Goal: Task Accomplishment & Management: Complete application form

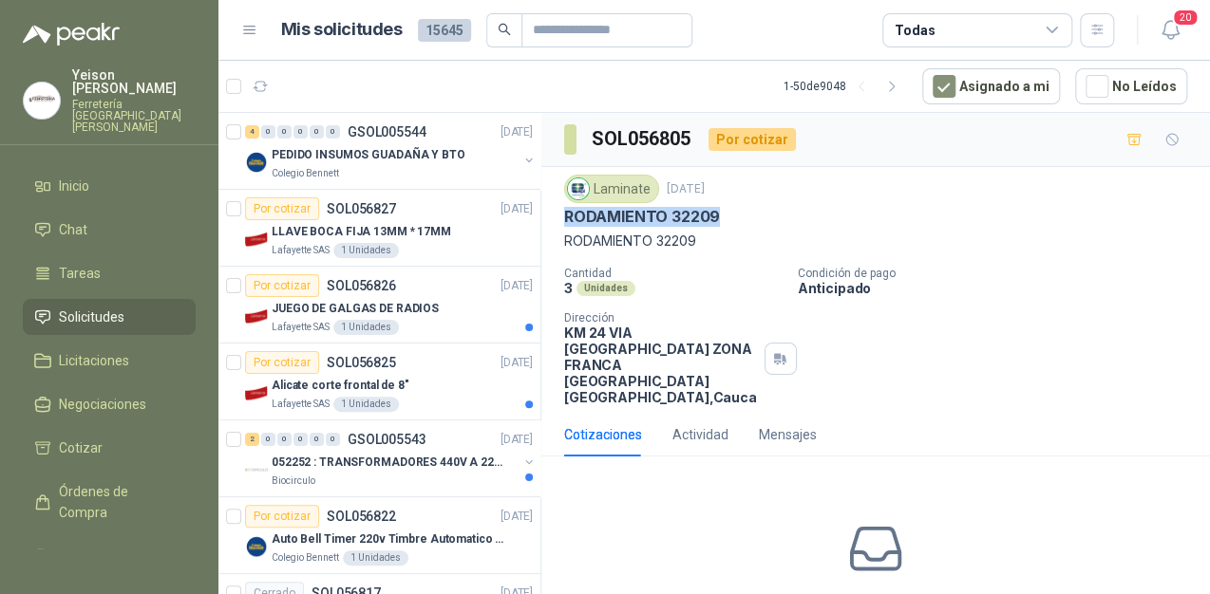
scroll to position [684, 0]
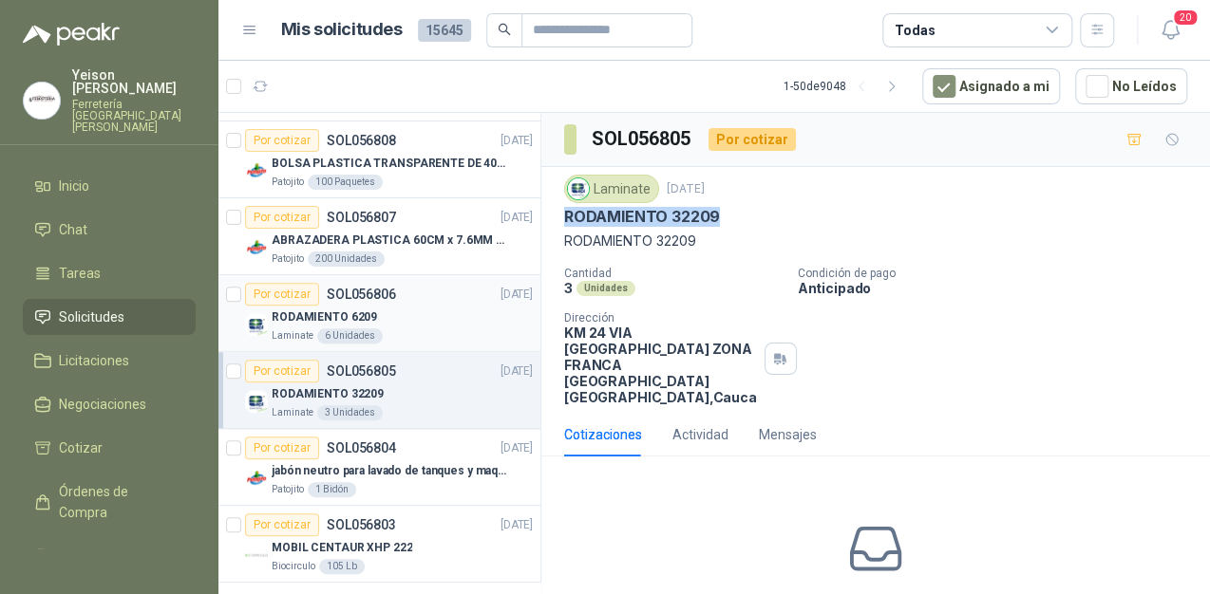
click at [332, 323] on div "RODAMIENTO 6209" at bounding box center [402, 317] width 261 height 23
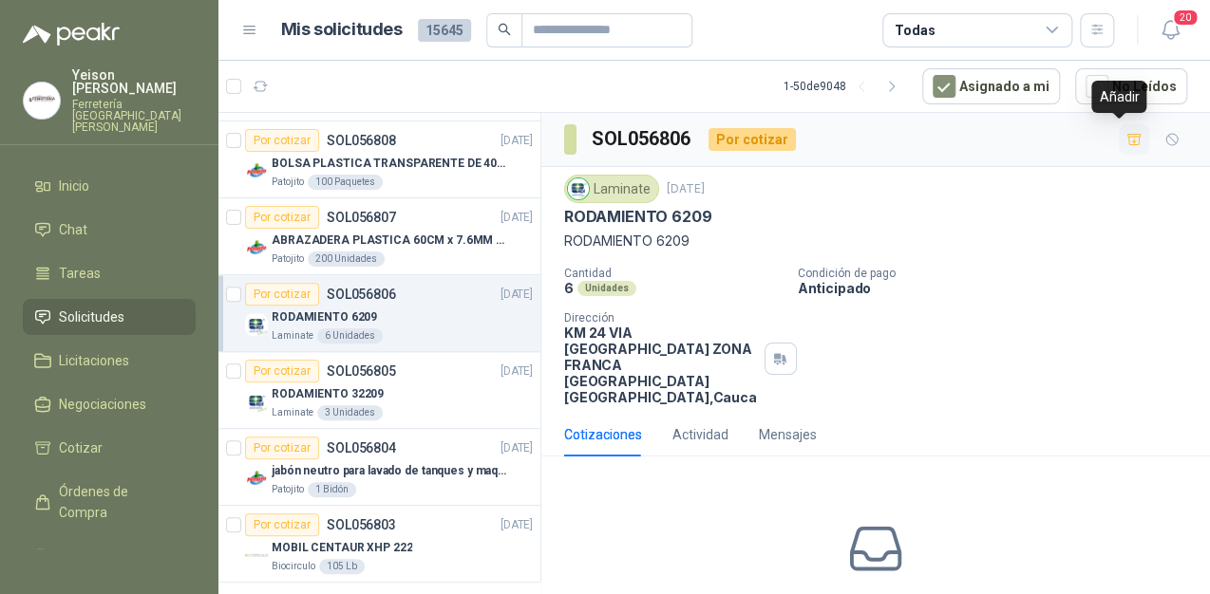
click at [1126, 139] on icon "button" at bounding box center [1134, 140] width 16 height 16
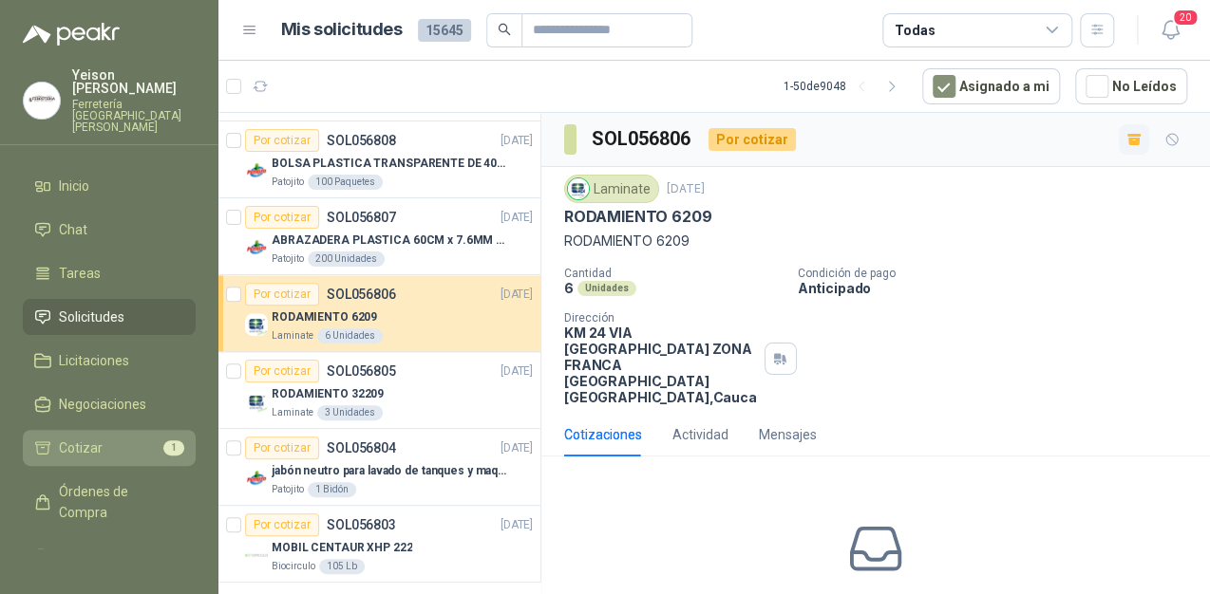
click at [114, 438] on li "Cotizar 1" at bounding box center [109, 448] width 150 height 21
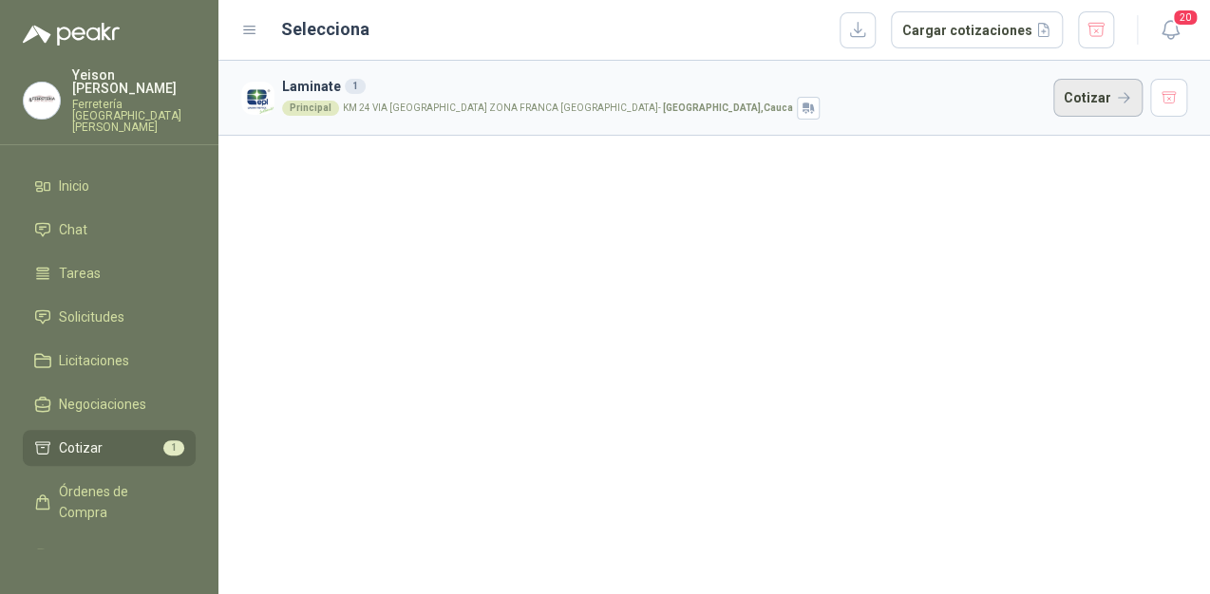
click at [1086, 99] on button "Cotizar" at bounding box center [1097, 98] width 89 height 38
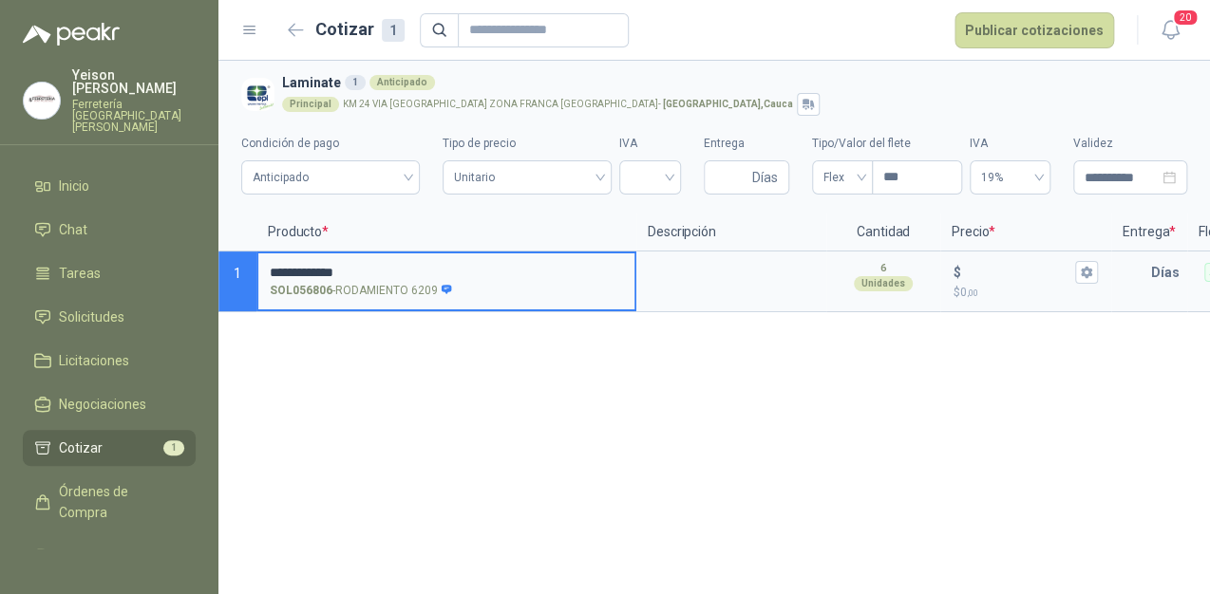
click at [376, 266] on input "**********" at bounding box center [446, 273] width 353 height 14
click at [422, 272] on input "**********" at bounding box center [446, 273] width 353 height 14
type input "**********"
click at [395, 277] on input "**********" at bounding box center [446, 273] width 353 height 14
type input "*"
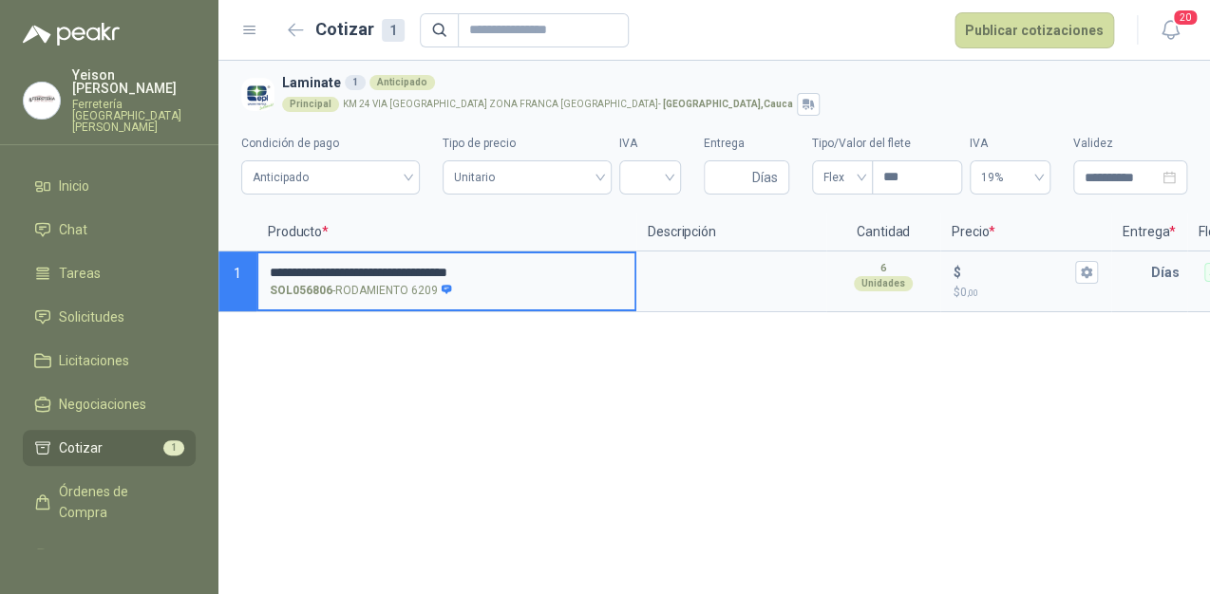
click at [545, 266] on input "**********" at bounding box center [446, 273] width 353 height 14
type input "*"
click at [622, 268] on input "**********" at bounding box center [446, 273] width 353 height 14
type input "**********"
click at [989, 273] on input "$ $ 0 ,00" at bounding box center [1018, 272] width 106 height 14
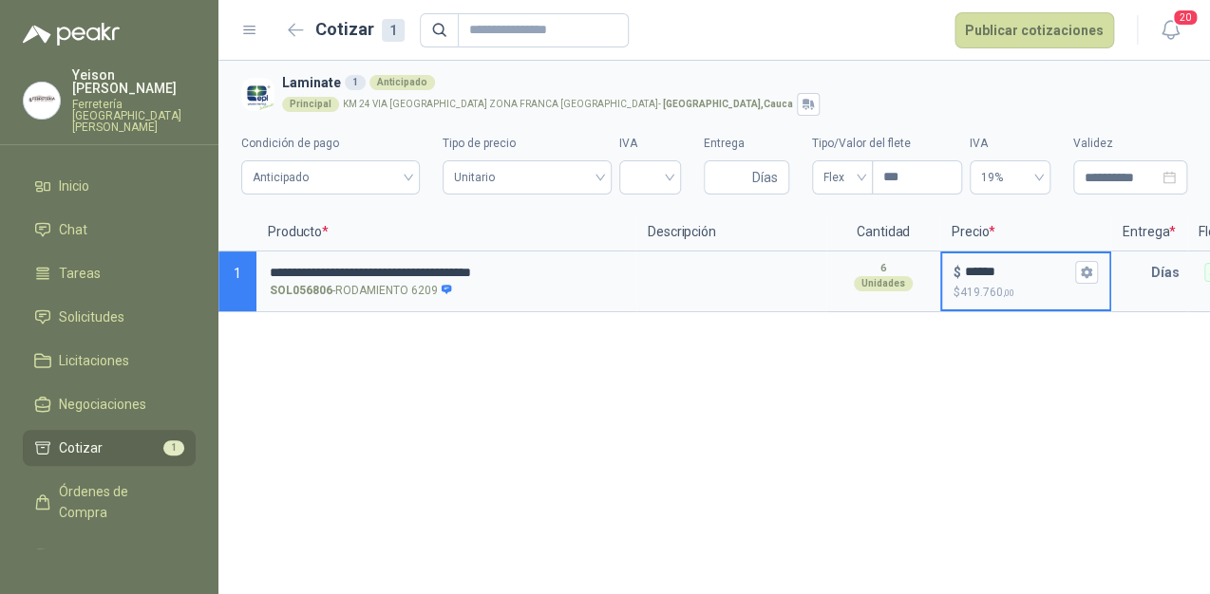
type input "******"
click at [1094, 273] on button "$ ****** $ 419.760 ,00" at bounding box center [1086, 272] width 23 height 23
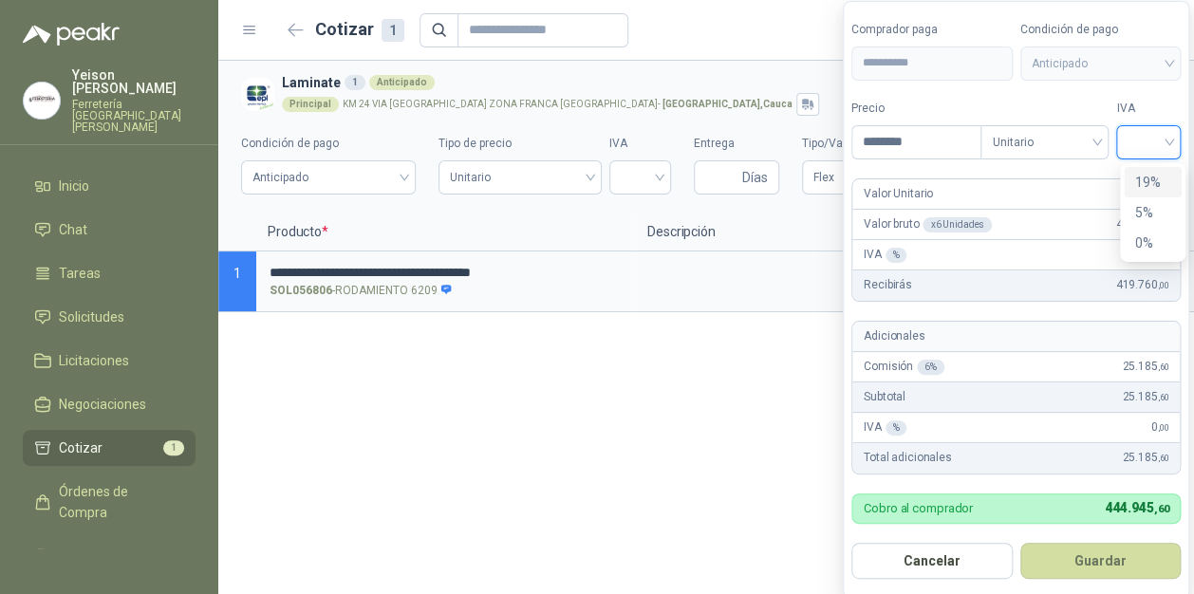
click at [1162, 139] on input "search" at bounding box center [1149, 140] width 42 height 28
click at [1128, 175] on div "19%" at bounding box center [1153, 182] width 58 height 30
drag, startPoint x: 1117, startPoint y: 558, endPoint x: 1060, endPoint y: 511, distance: 74.2
click at [1117, 556] on button "Guardar" at bounding box center [1104, 561] width 163 height 36
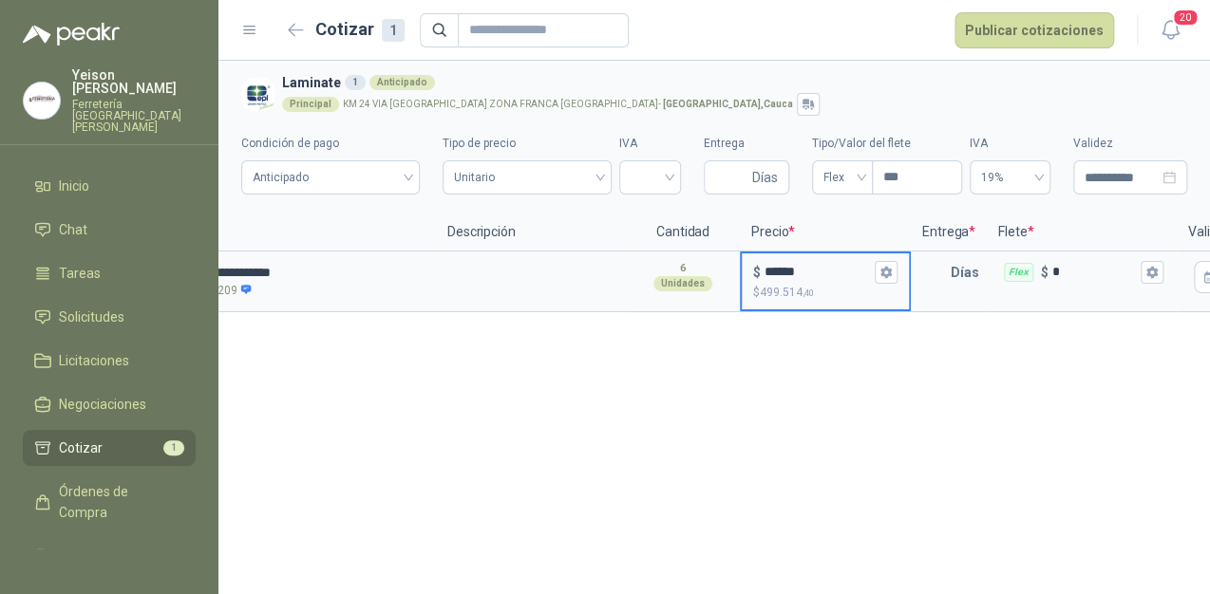
scroll to position [0, 213]
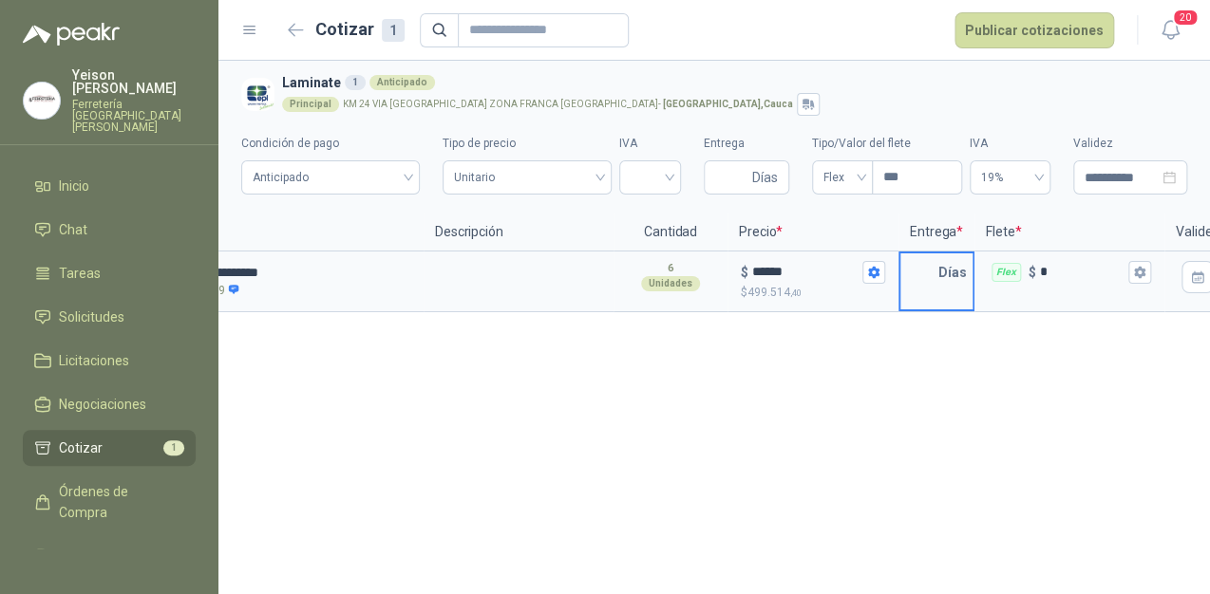
click at [934, 275] on input "text" at bounding box center [919, 273] width 38 height 38
type input "*"
click at [1148, 272] on button "Flex $ *" at bounding box center [1139, 272] width 23 height 23
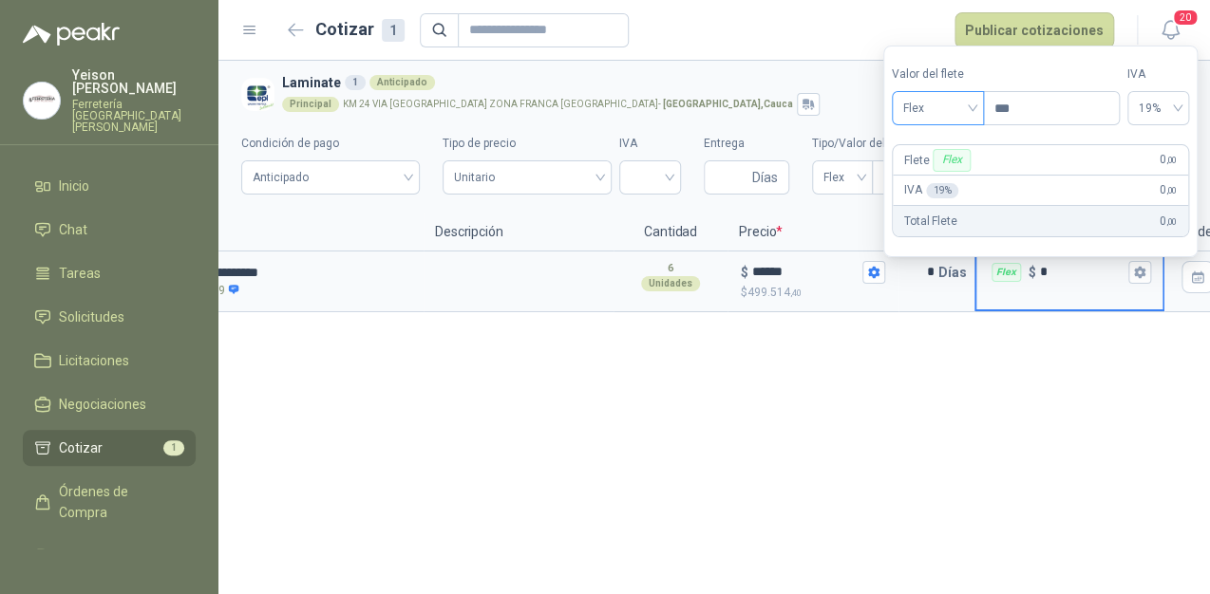
click at [970, 101] on span "Flex" at bounding box center [937, 108] width 69 height 28
click at [947, 173] on div "Incluido" at bounding box center [941, 178] width 66 height 21
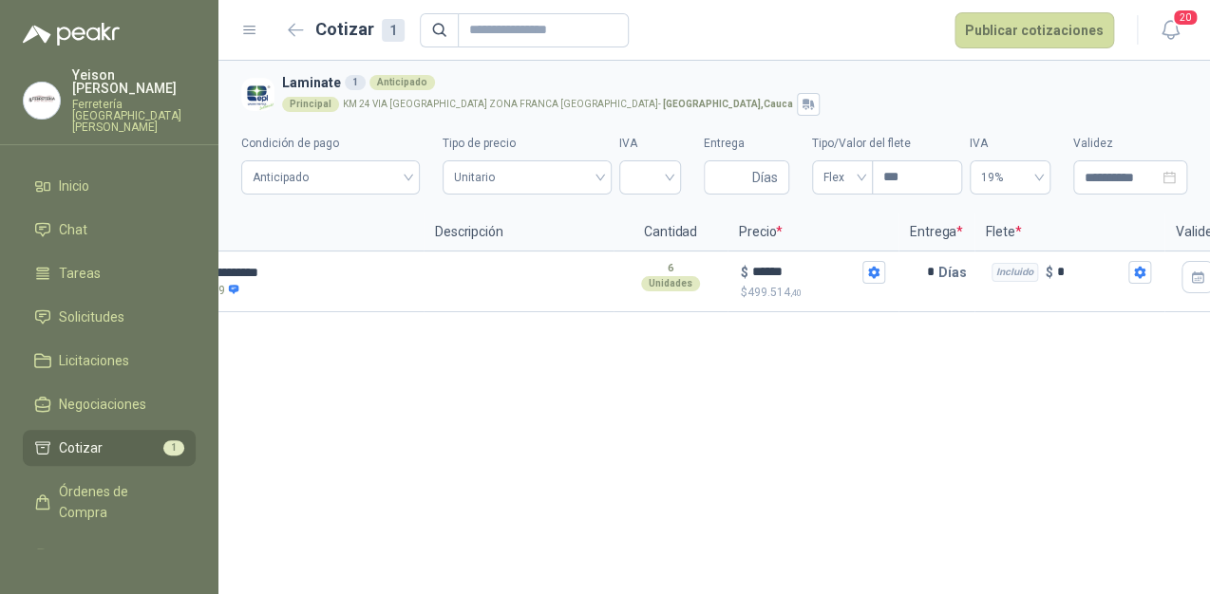
scroll to position [0, 0]
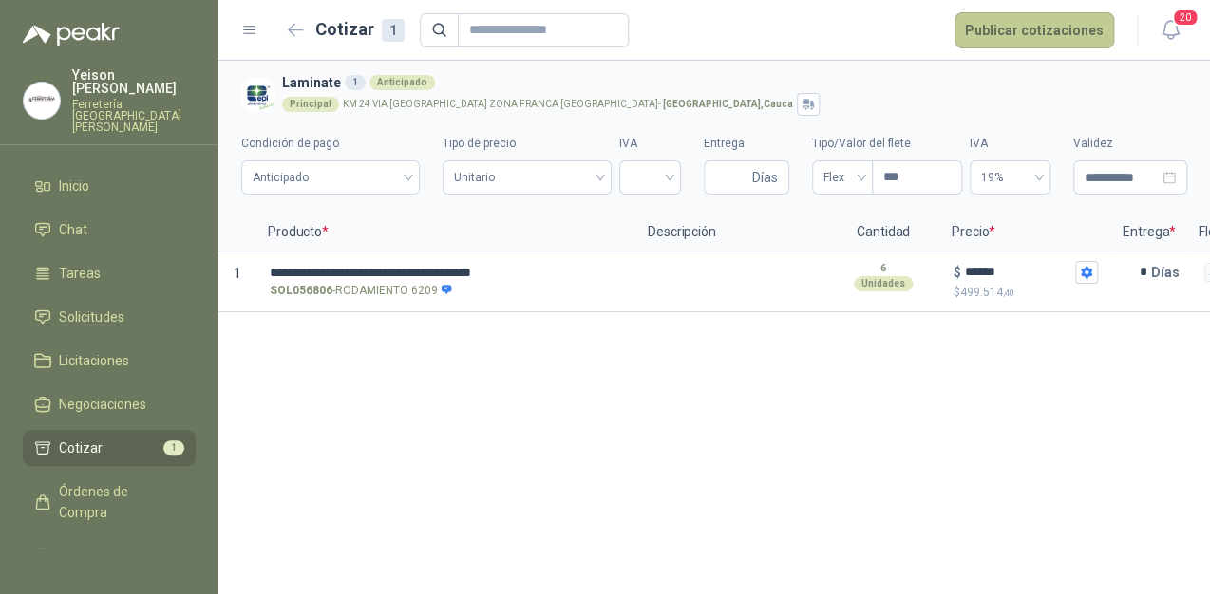
click at [1055, 27] on button "Publicar cotizaciones" at bounding box center [1034, 30] width 160 height 36
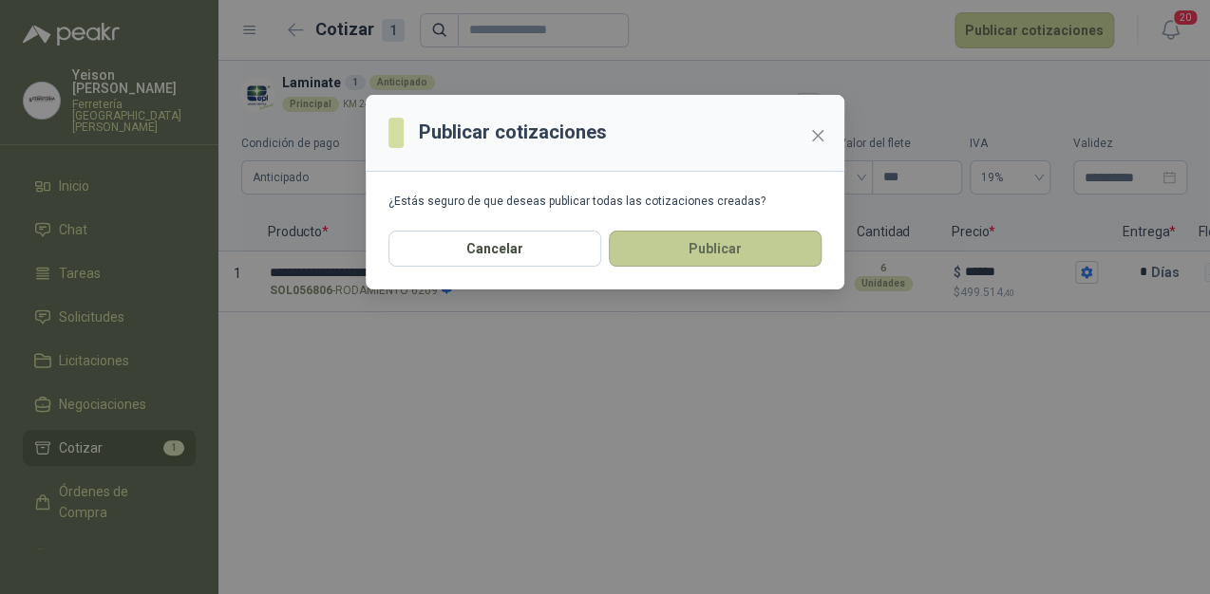
click at [699, 249] on button "Publicar" at bounding box center [715, 249] width 213 height 36
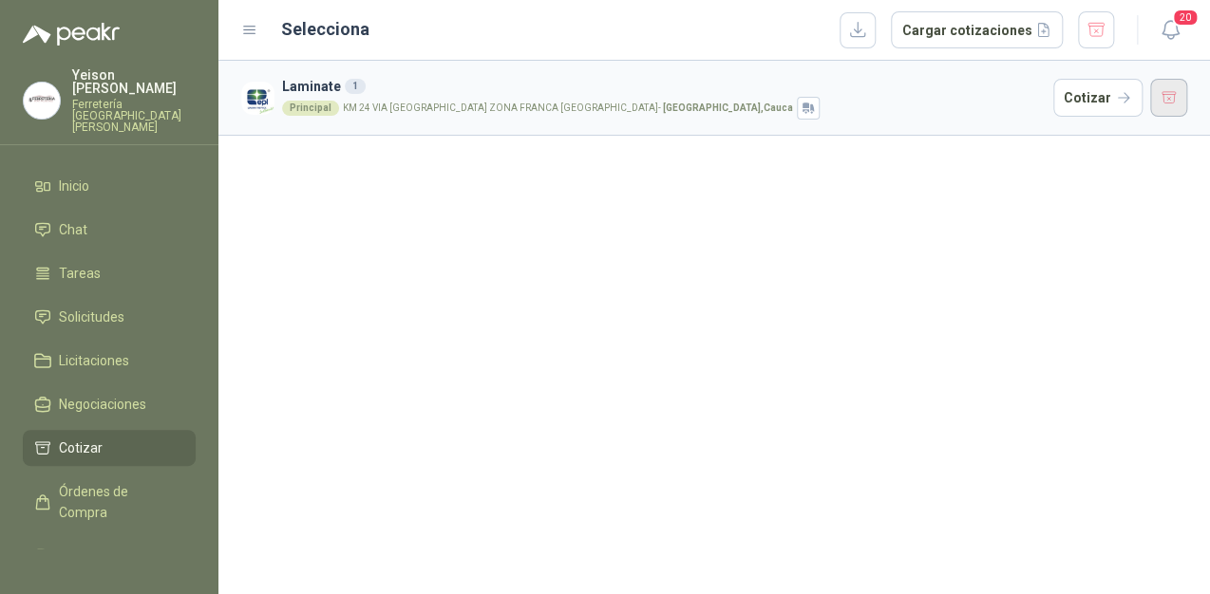
click at [1159, 94] on button "button" at bounding box center [1169, 98] width 38 height 38
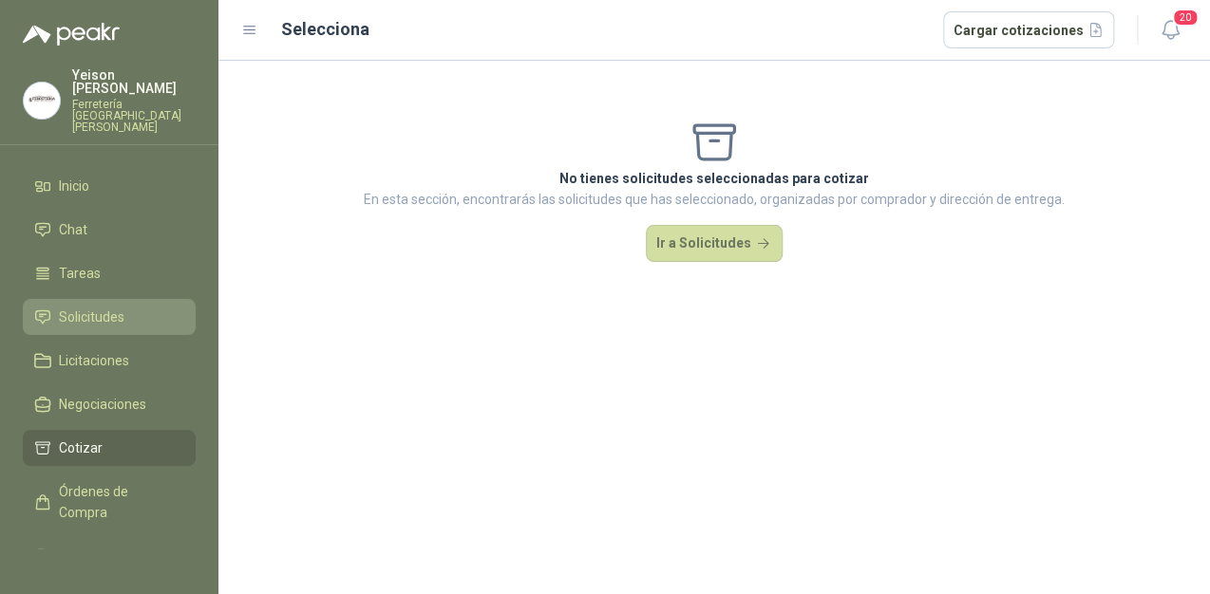
click at [120, 307] on span "Solicitudes" at bounding box center [92, 317] width 66 height 21
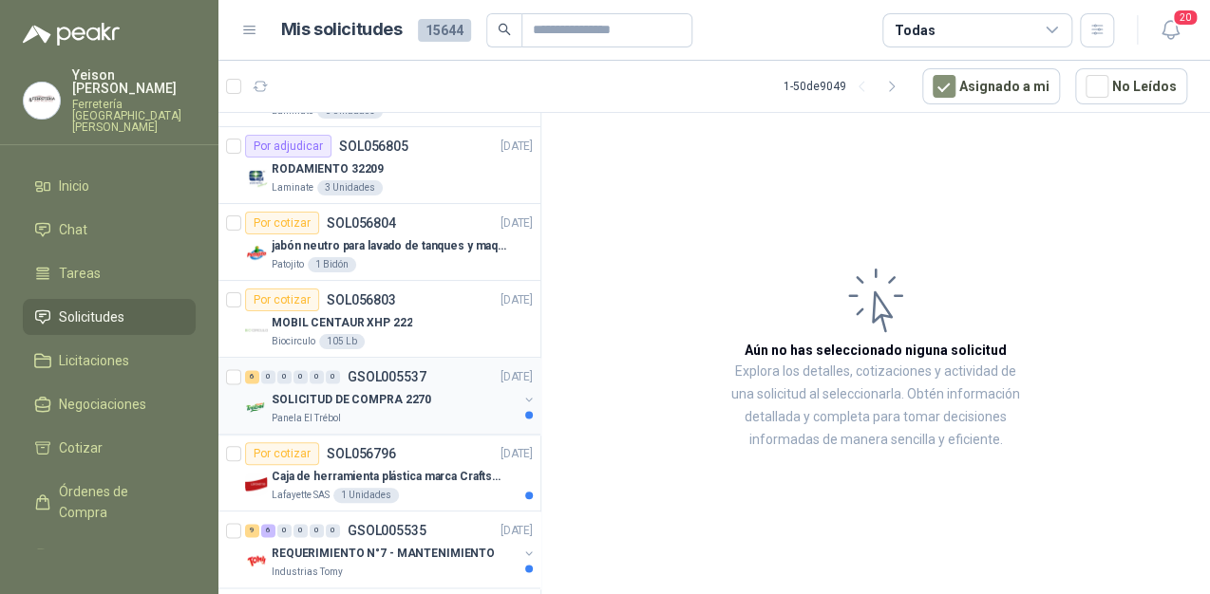
scroll to position [987, 0]
click at [391, 265] on div "Patojito 1 Bidón" at bounding box center [402, 262] width 261 height 15
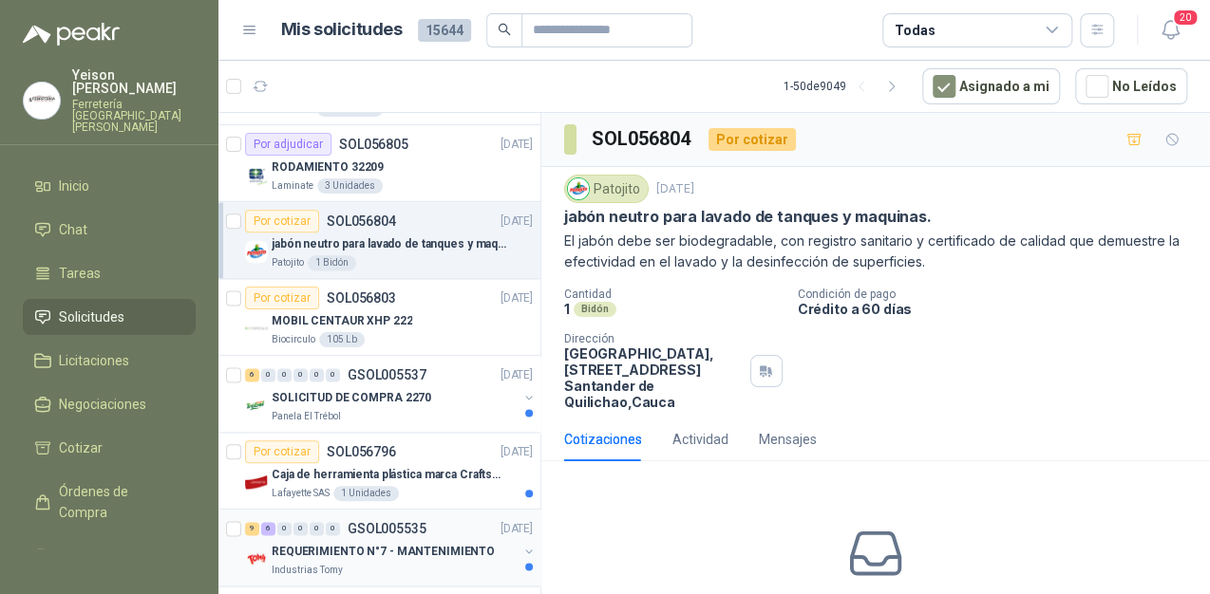
click at [358, 547] on p "REQUERIMIENTO N°7 - MANTENIMIENTO" at bounding box center [383, 552] width 223 height 18
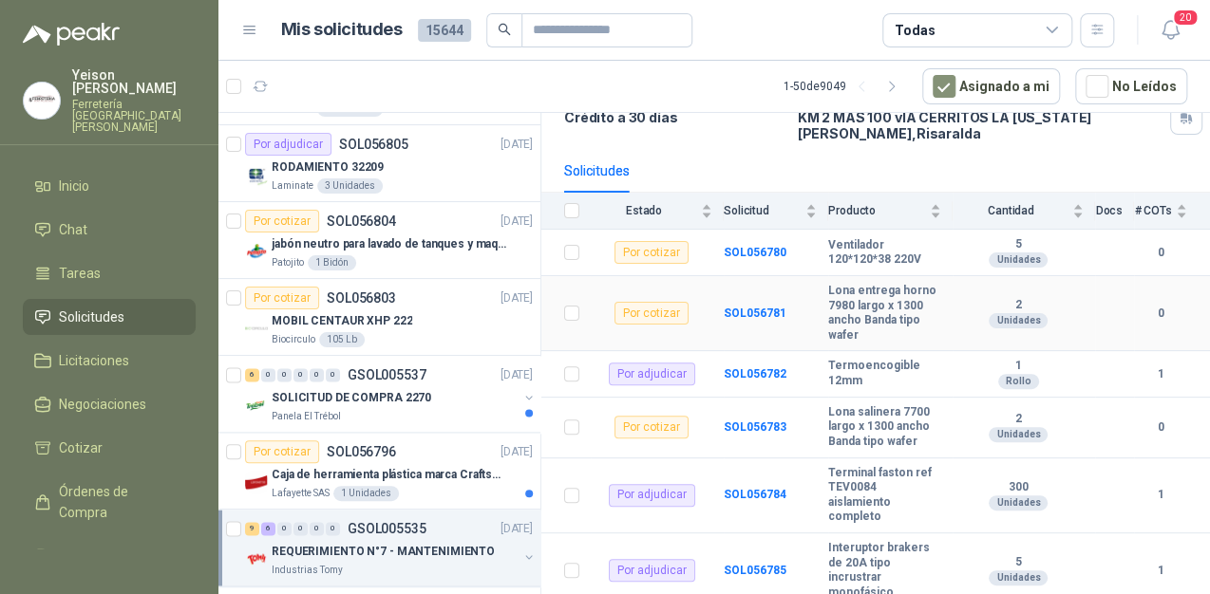
scroll to position [152, 0]
click at [625, 365] on div "Por adjudicar" at bounding box center [652, 372] width 86 height 23
click at [727, 366] on b "SOL056782" at bounding box center [754, 372] width 63 height 13
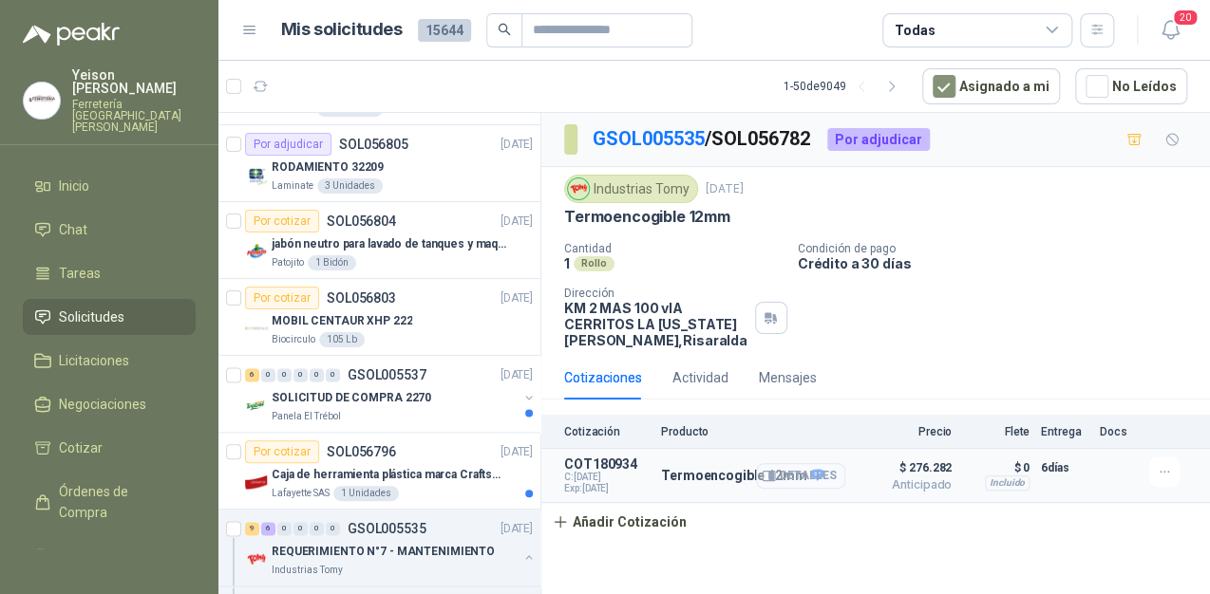
click at [803, 468] on button "Detalles" at bounding box center [800, 476] width 89 height 26
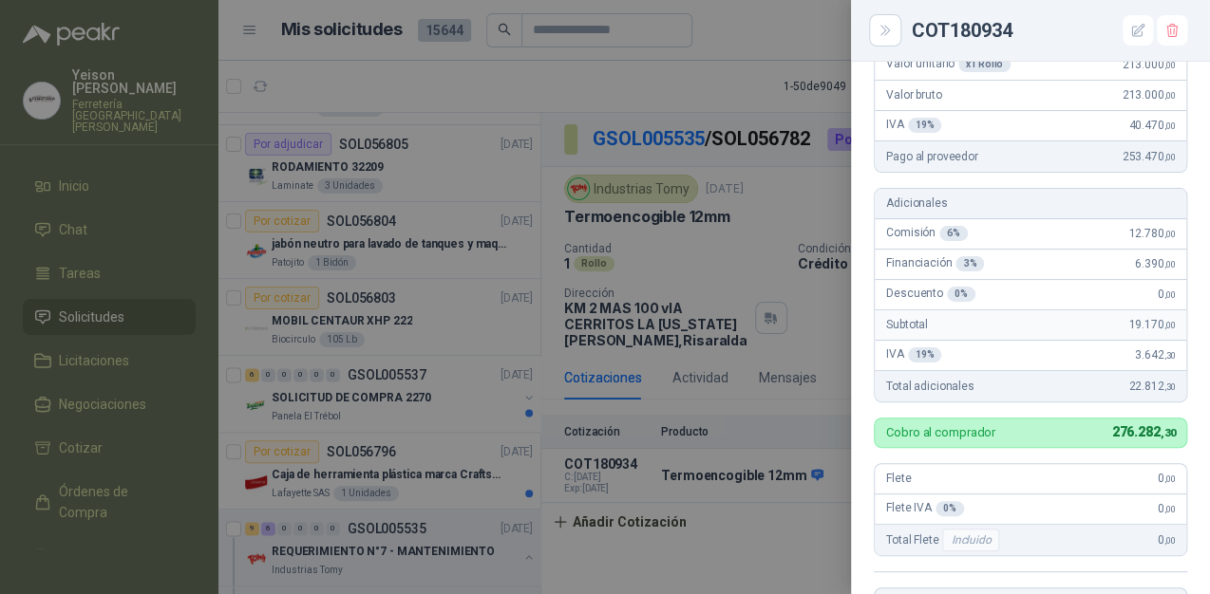
scroll to position [124, 0]
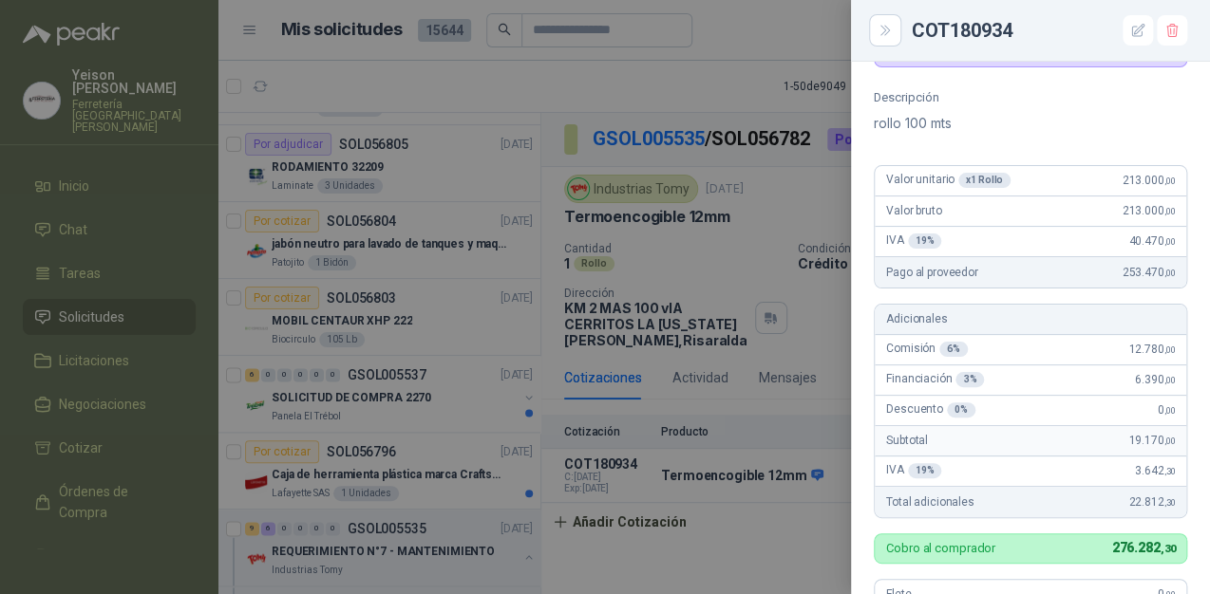
click at [735, 353] on div at bounding box center [605, 297] width 1210 height 594
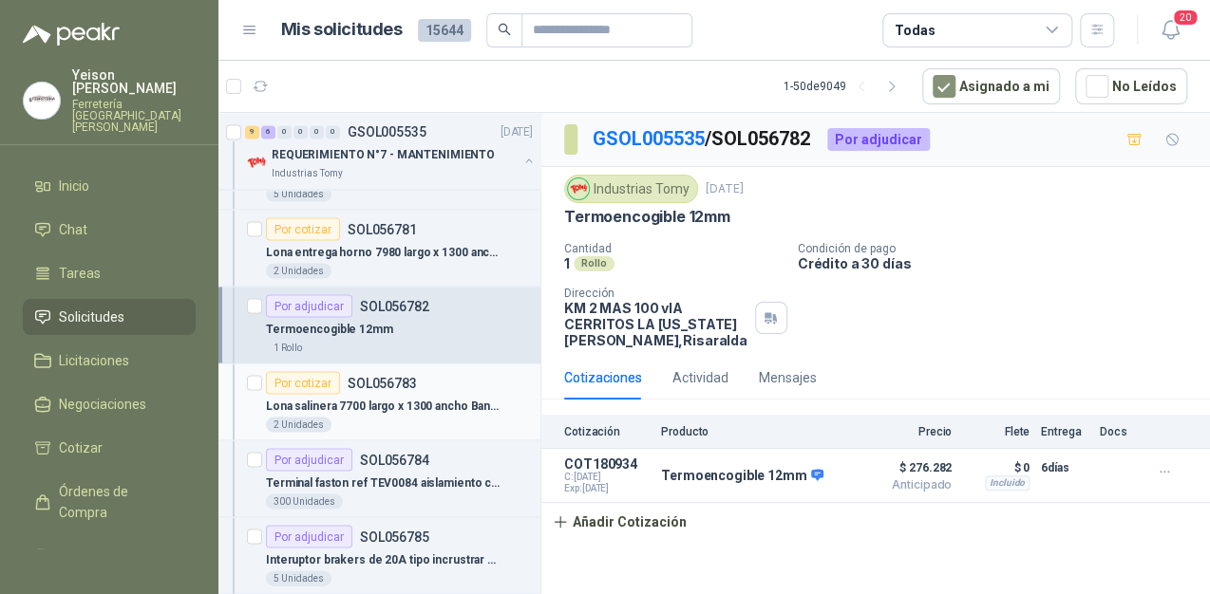
scroll to position [1443, 0]
click at [319, 451] on div "Por adjudicar" at bounding box center [309, 457] width 86 height 23
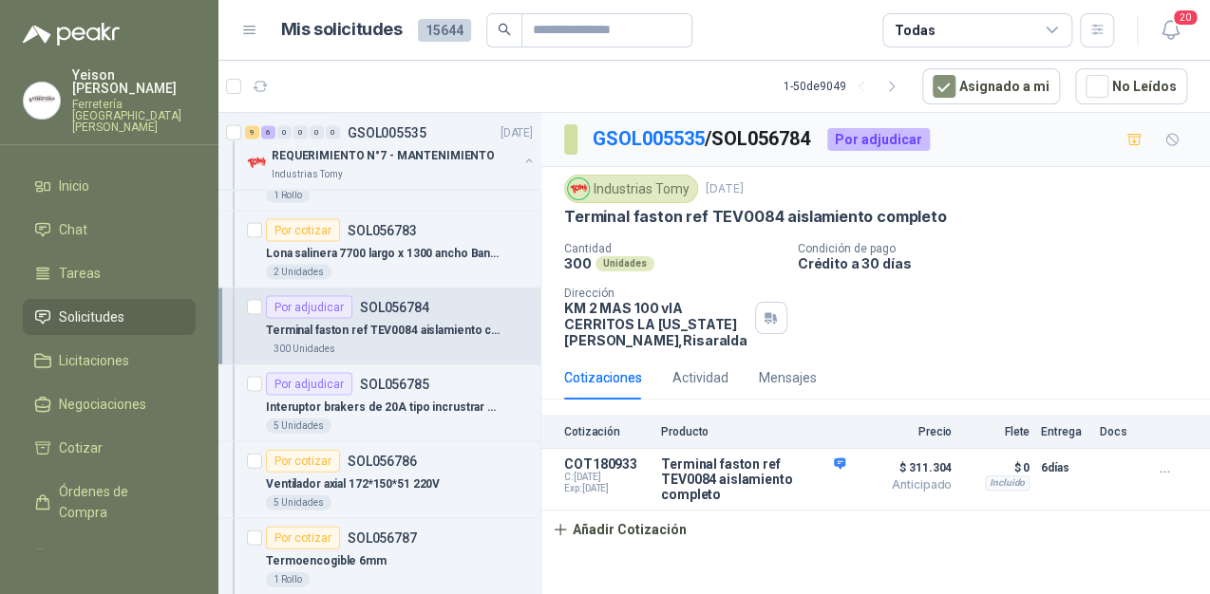
scroll to position [1595, 0]
click at [321, 371] on div "Por adjudicar" at bounding box center [309, 382] width 86 height 23
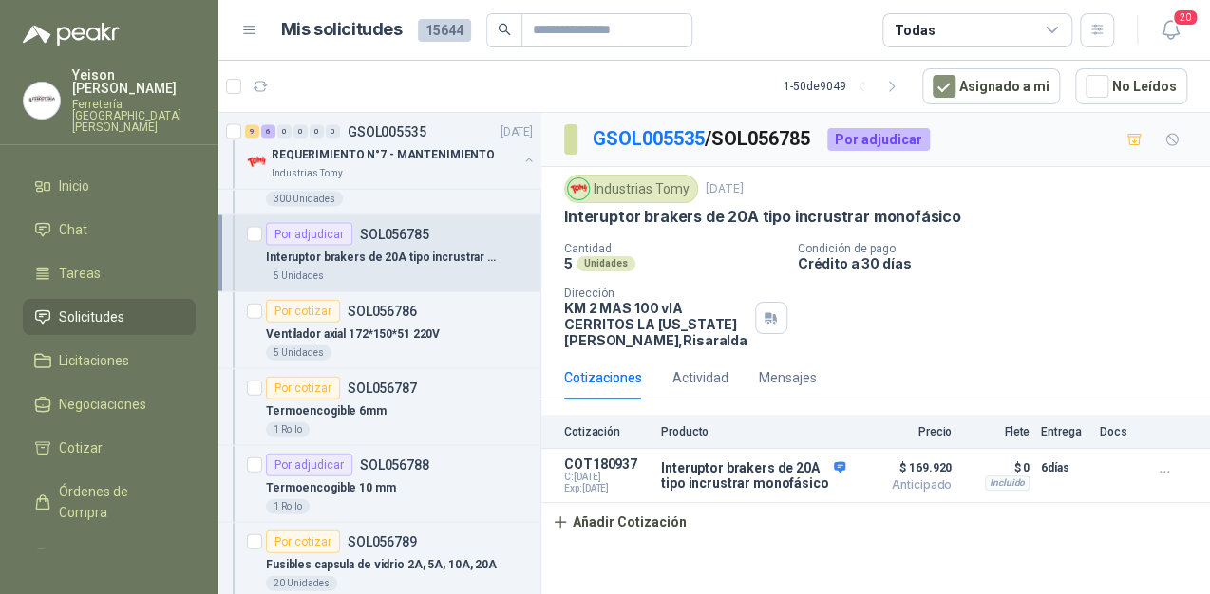
scroll to position [1747, 0]
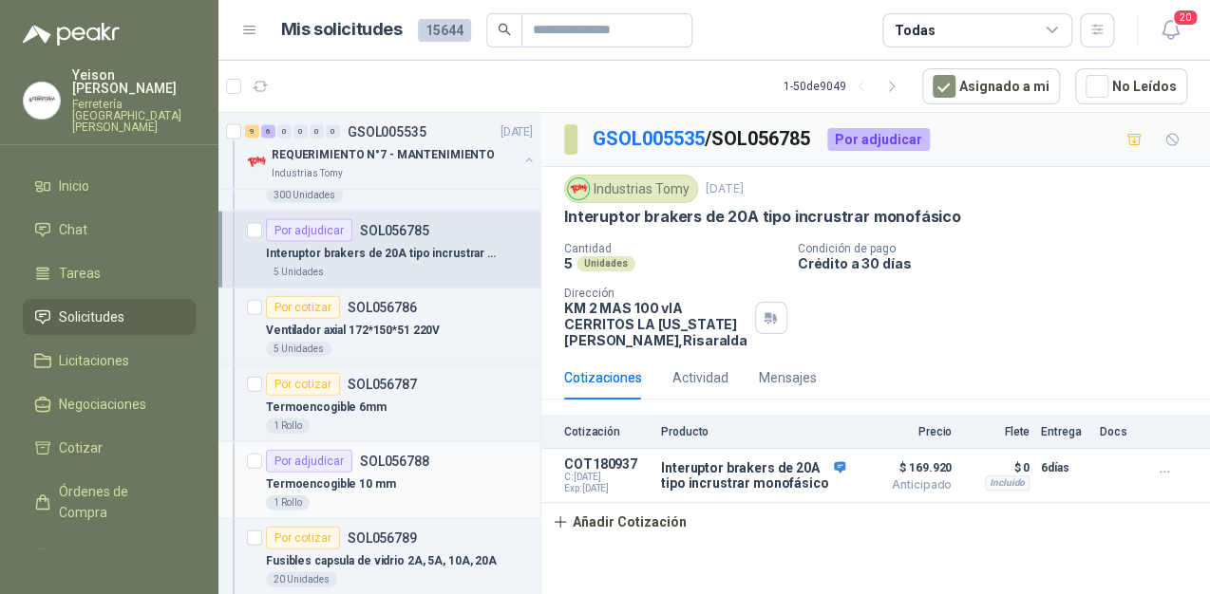
click at [311, 462] on div "Por adjudicar" at bounding box center [309, 461] width 86 height 23
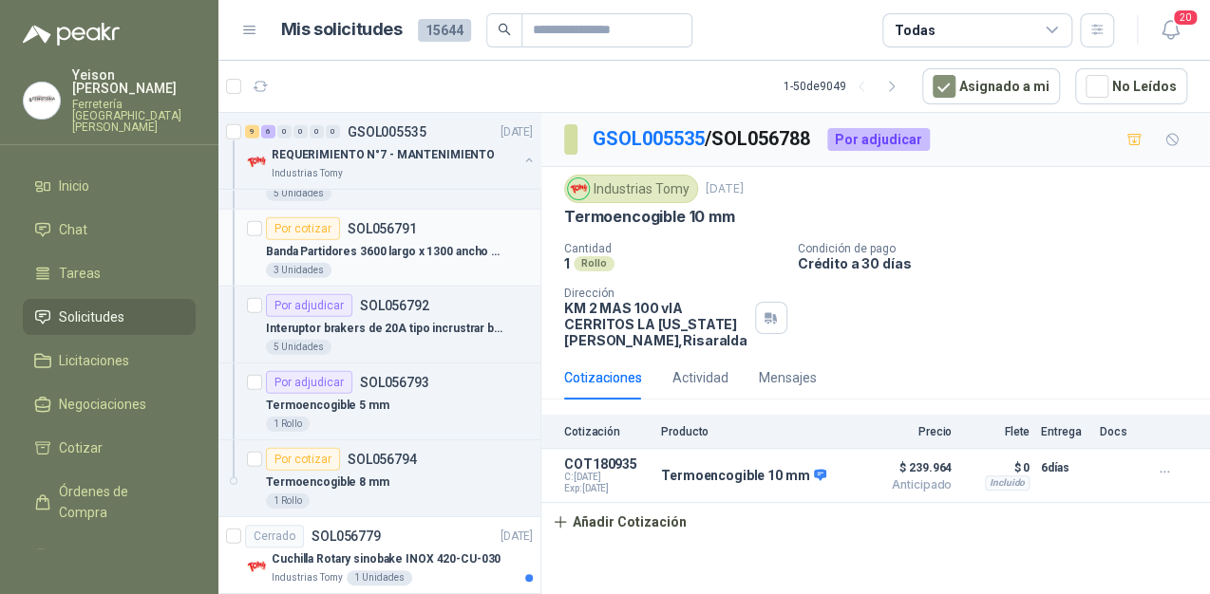
scroll to position [2203, 0]
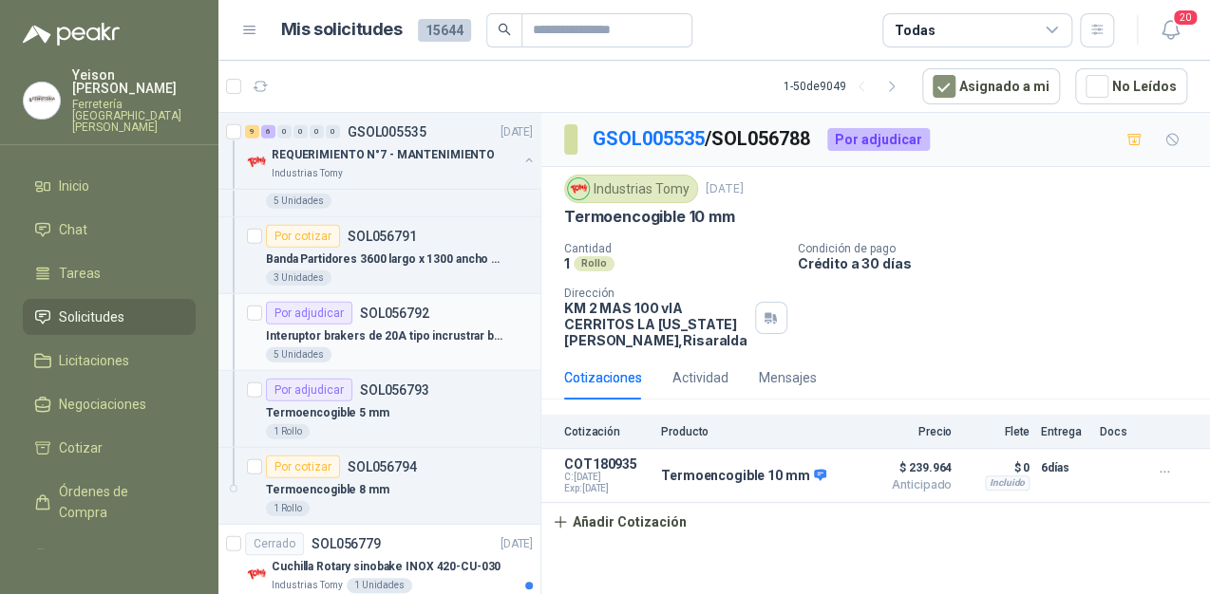
click at [302, 307] on div "Por adjudicar" at bounding box center [309, 313] width 86 height 23
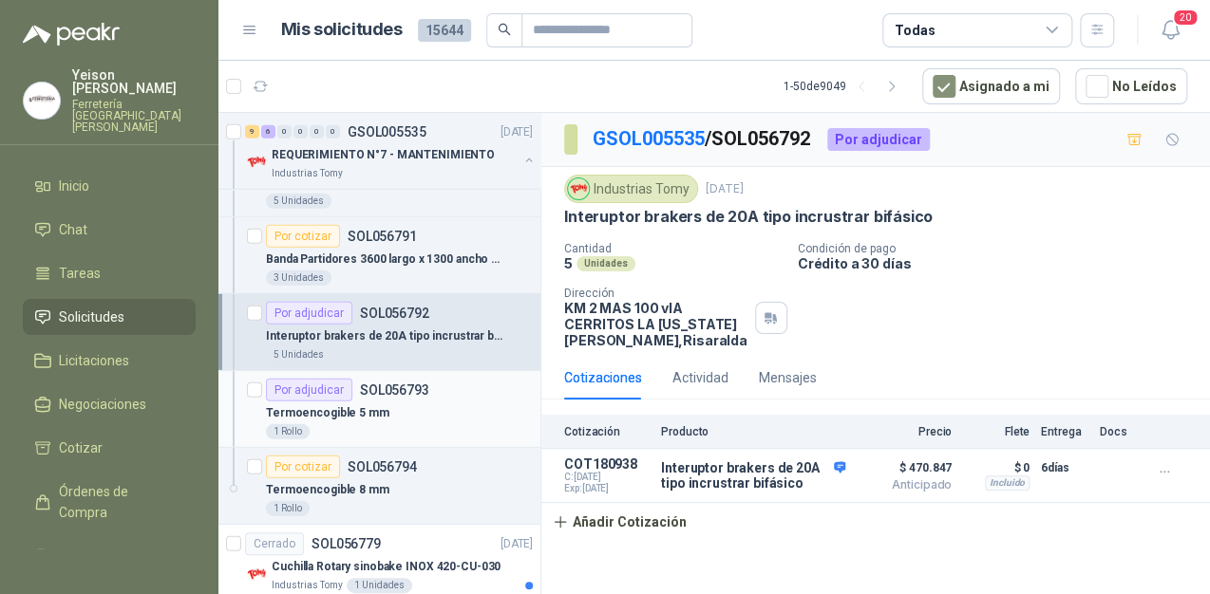
click at [302, 384] on div "Por adjudicar" at bounding box center [309, 390] width 86 height 23
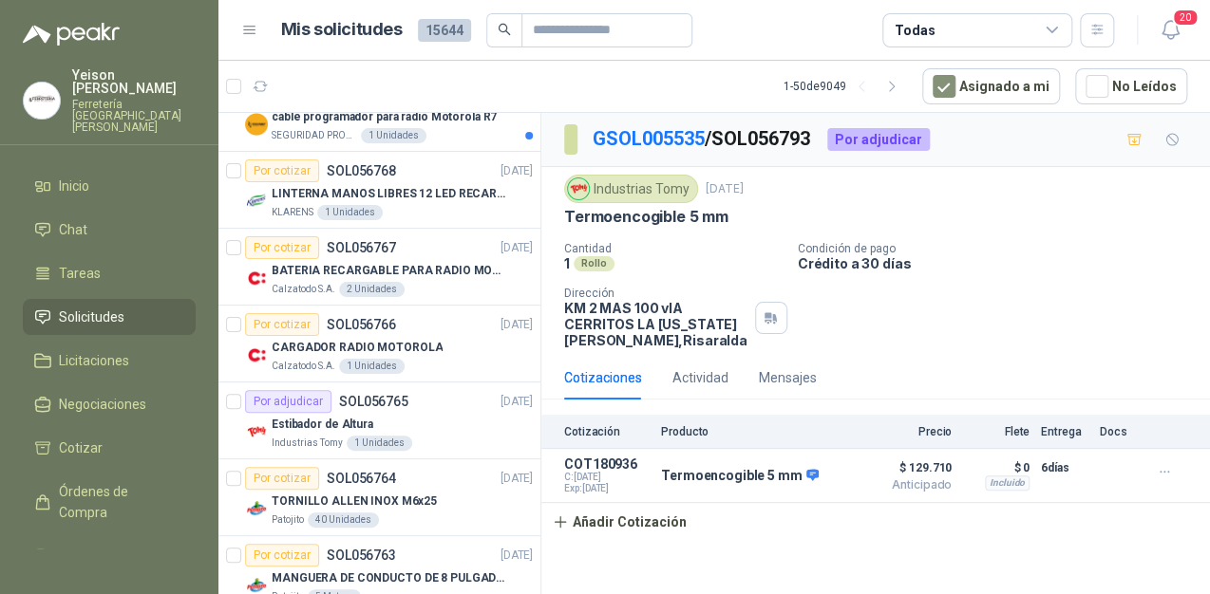
scroll to position [3038, 0]
click at [302, 389] on div "Por adjudicar" at bounding box center [288, 400] width 86 height 23
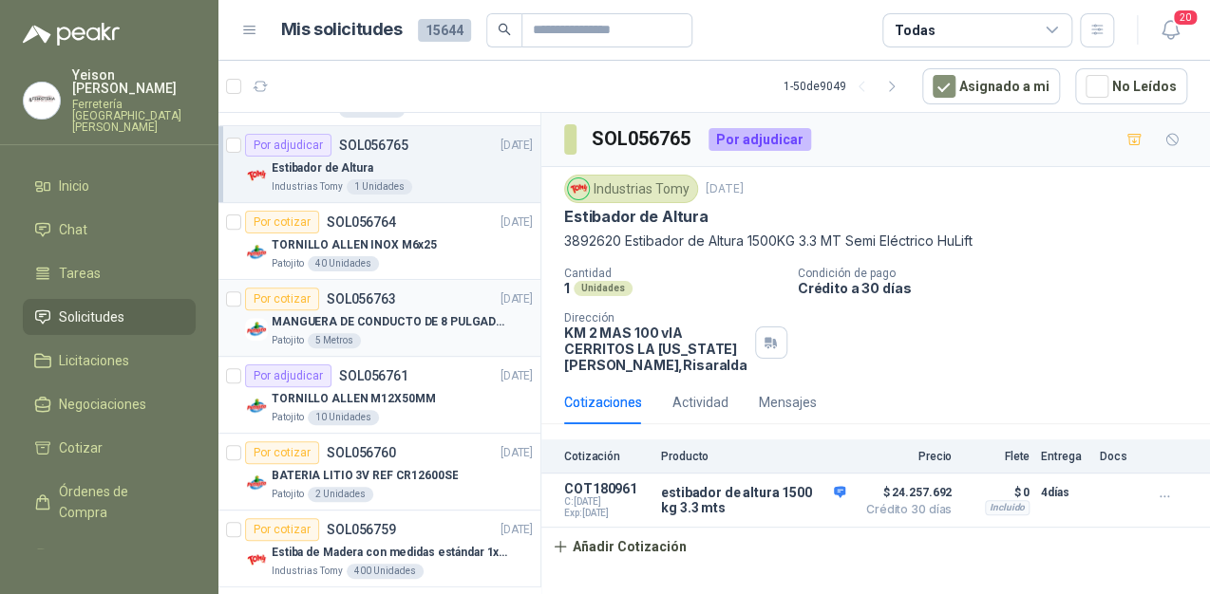
scroll to position [3342, 0]
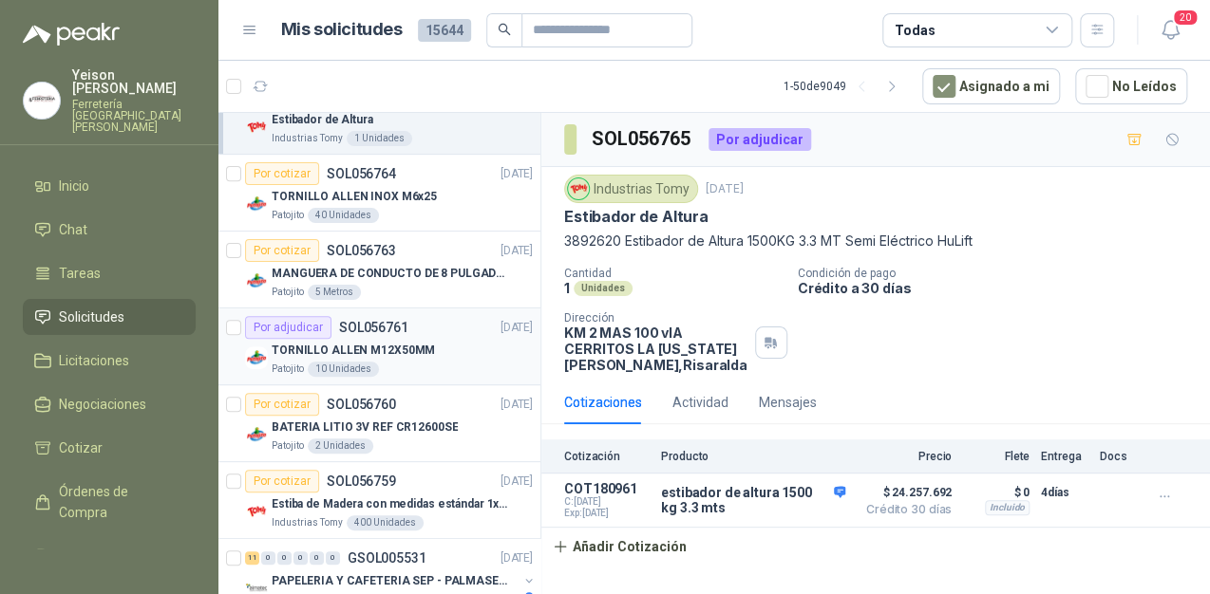
click at [298, 320] on div "Por adjudicar" at bounding box center [288, 327] width 86 height 23
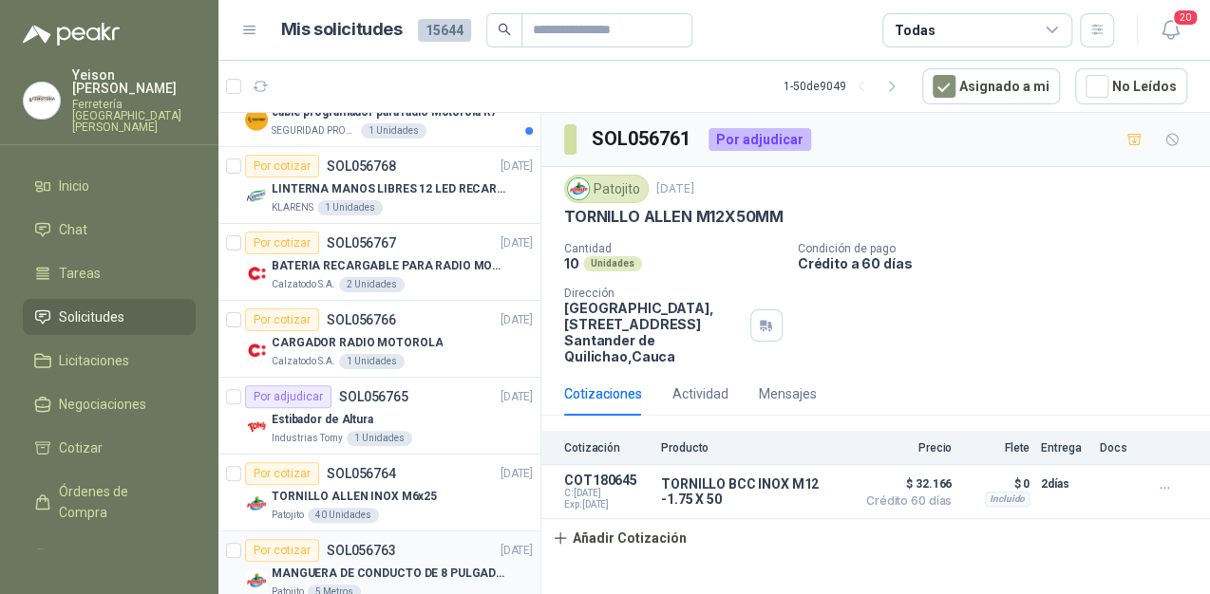
scroll to position [3038, 0]
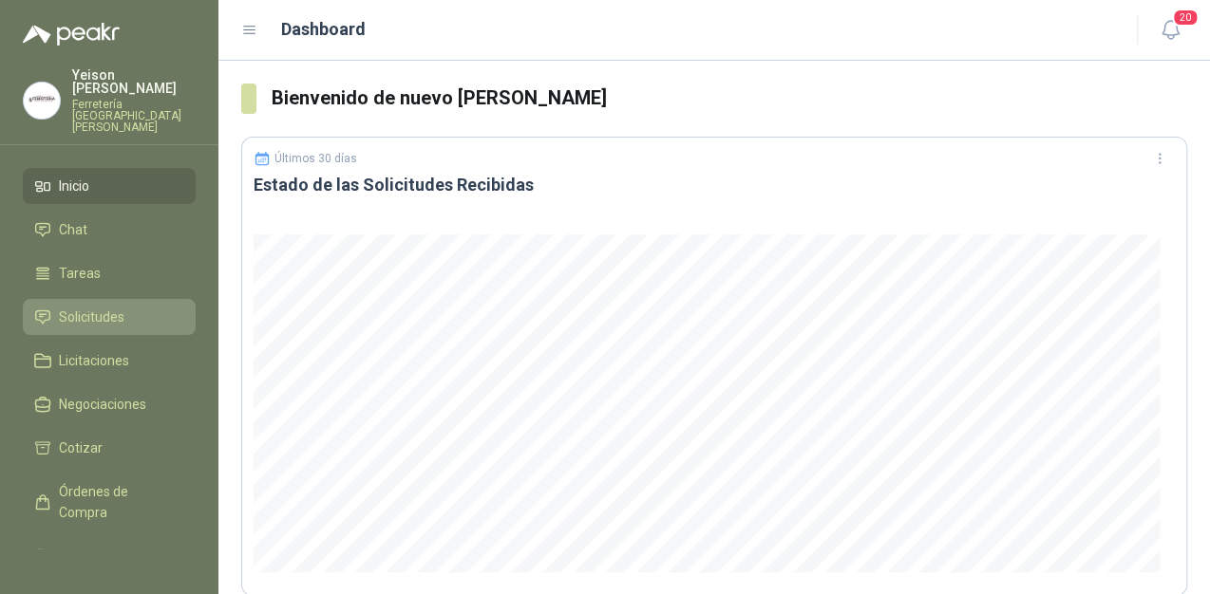
click at [113, 307] on span "Solicitudes" at bounding box center [92, 317] width 66 height 21
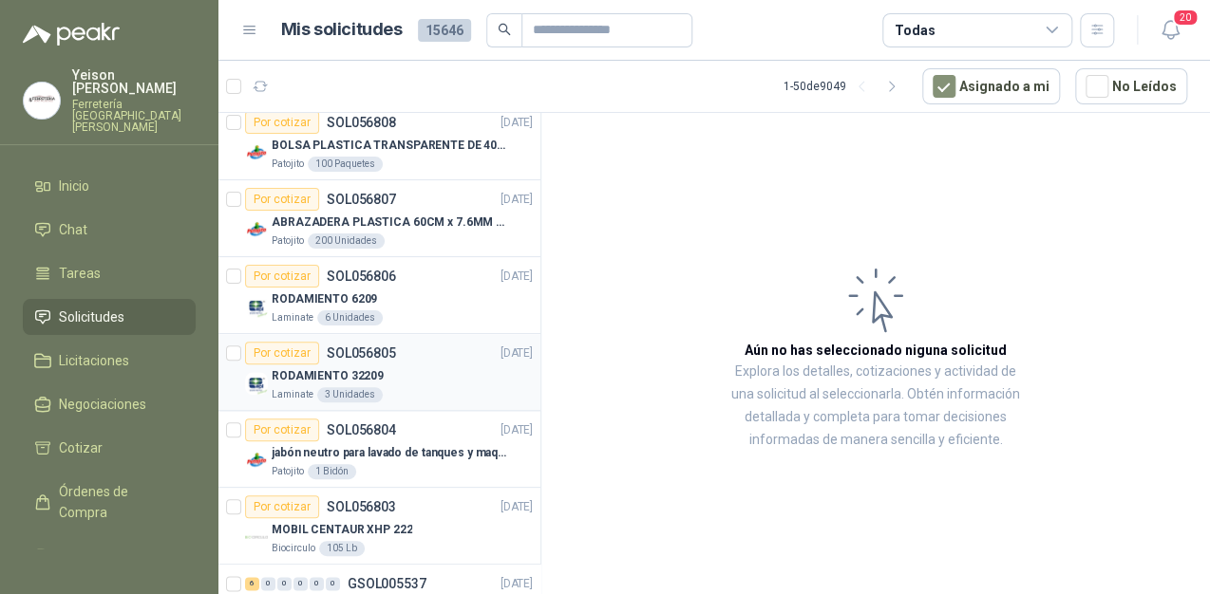
scroll to position [836, 0]
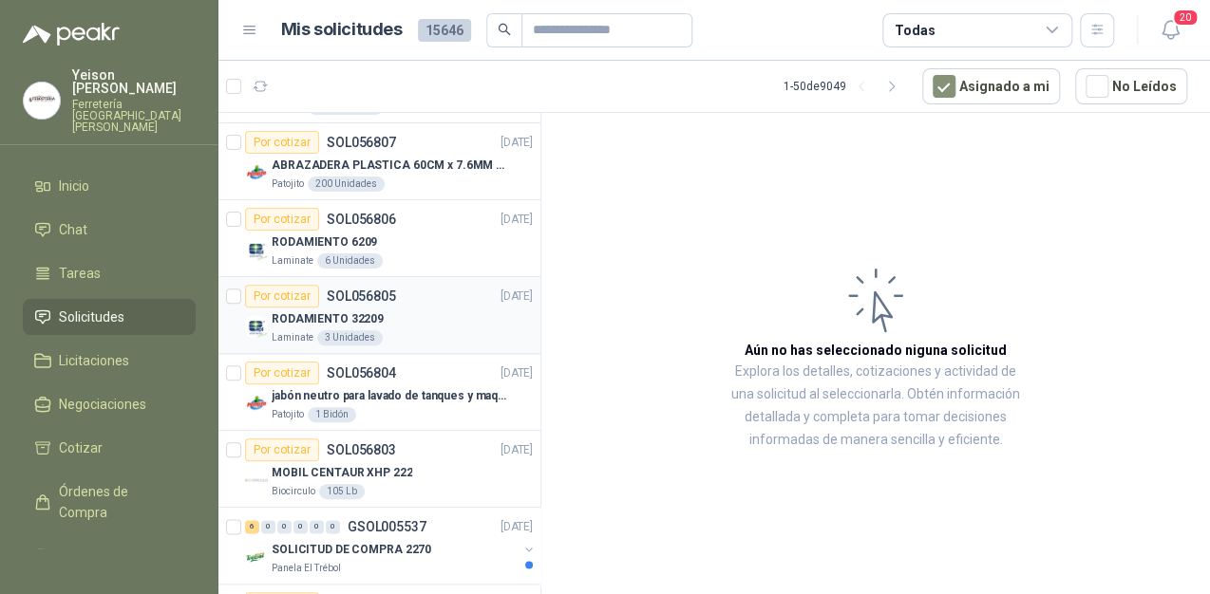
click at [406, 320] on div "RODAMIENTO 32209" at bounding box center [402, 319] width 261 height 23
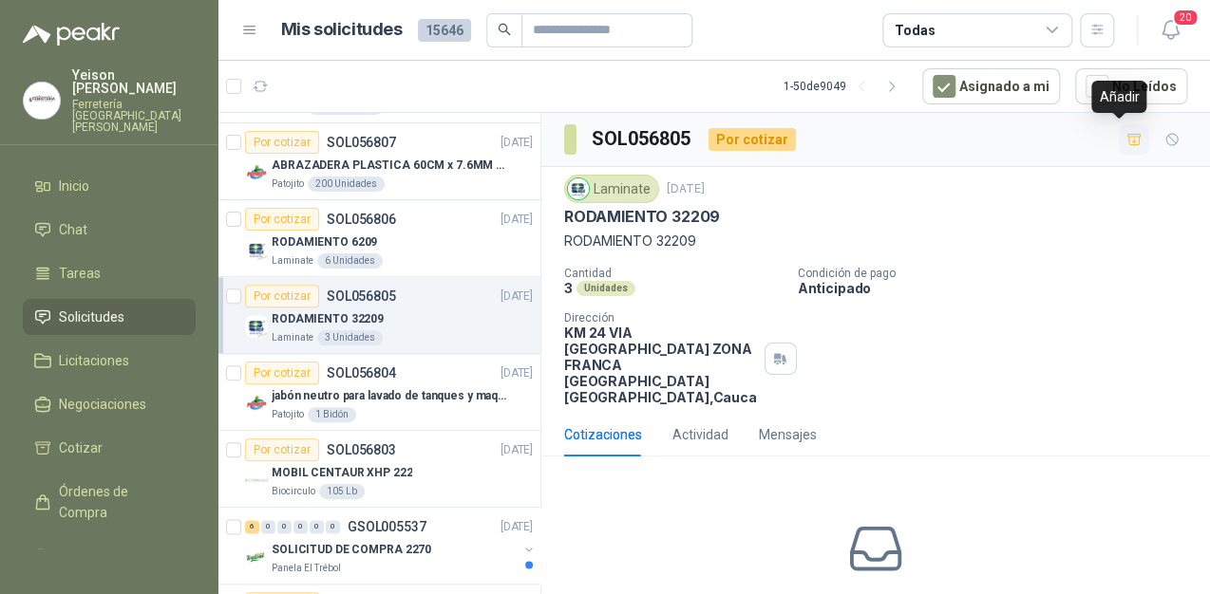
click at [1126, 141] on icon "button" at bounding box center [1134, 140] width 16 height 16
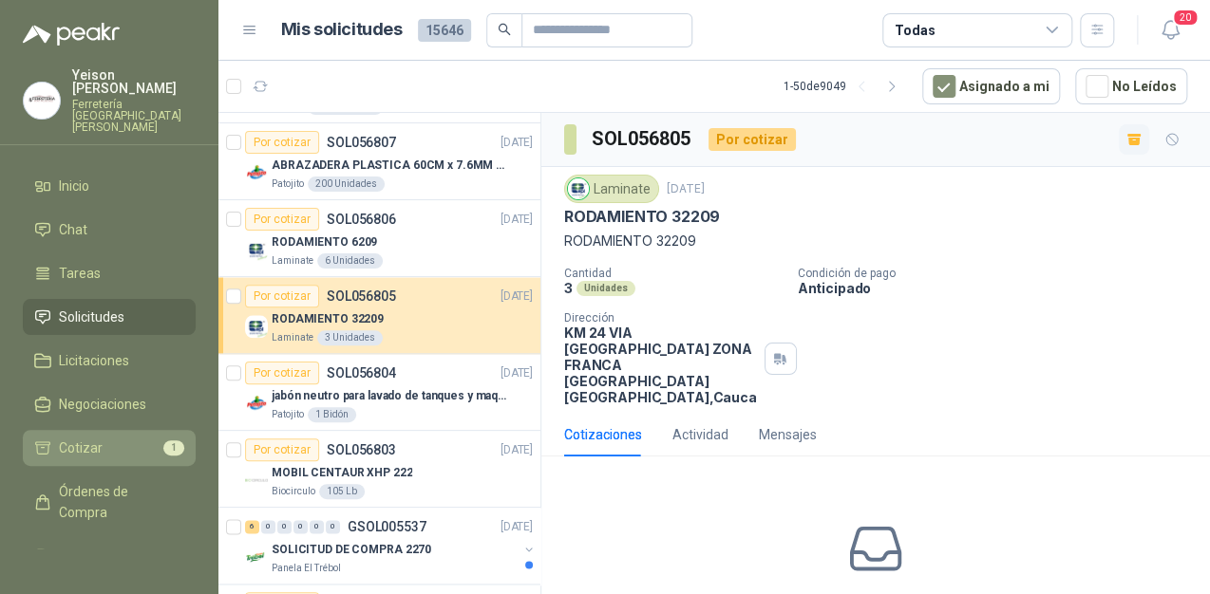
click at [75, 434] on link "Cotizar 1" at bounding box center [109, 448] width 173 height 36
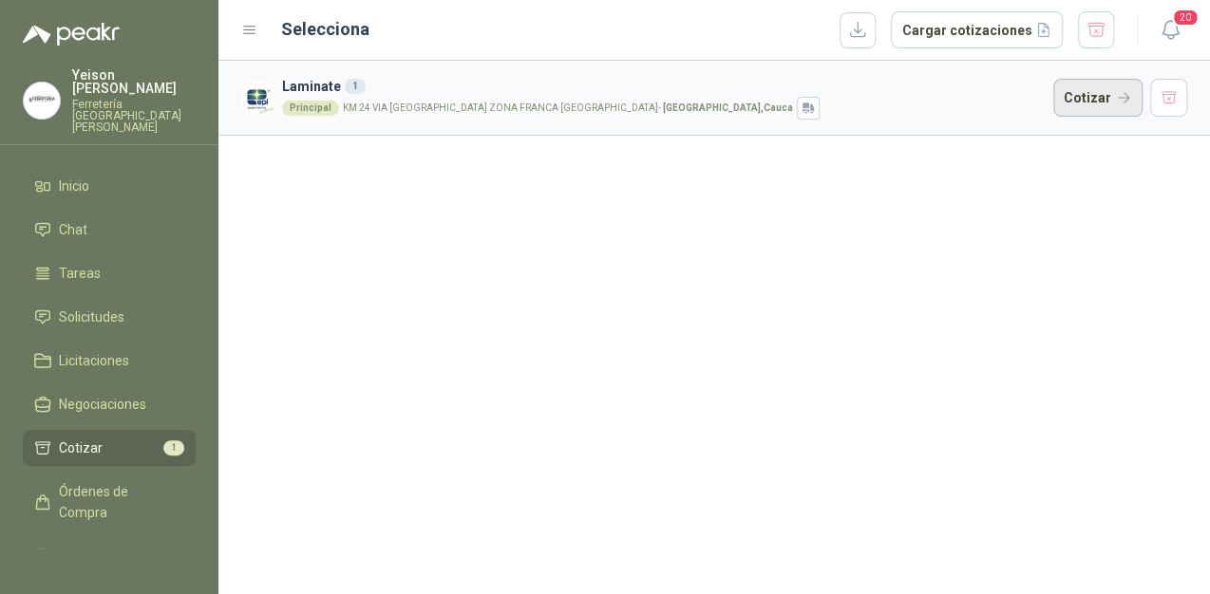
click at [1099, 106] on button "Cotizar" at bounding box center [1097, 98] width 89 height 38
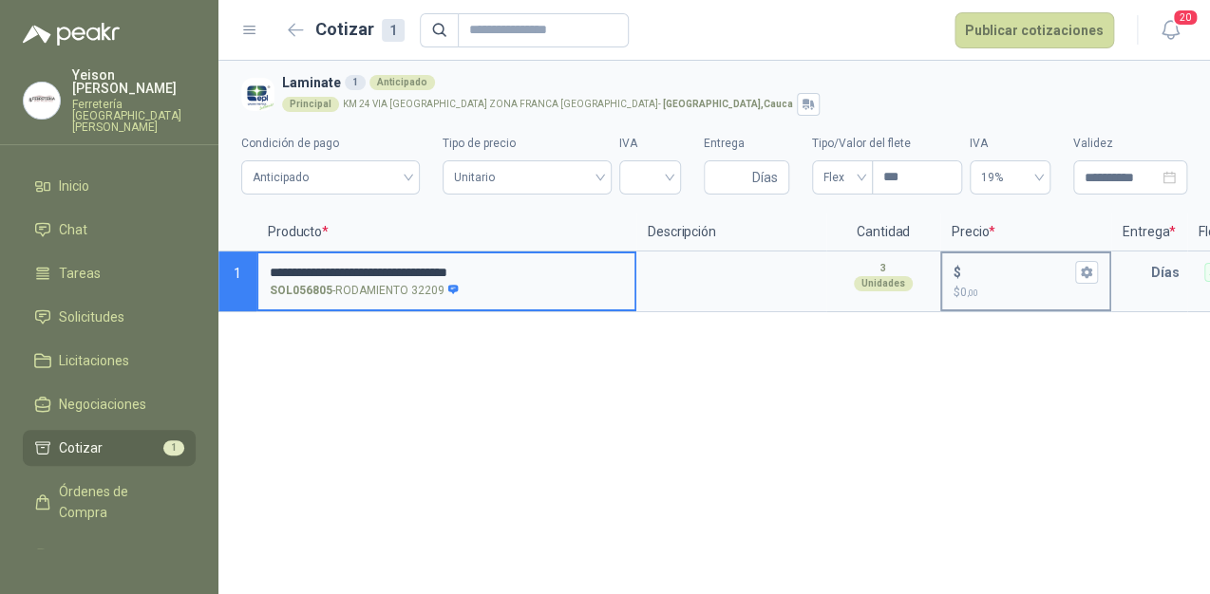
click at [985, 281] on div "$" at bounding box center [1025, 272] width 144 height 23
click at [985, 279] on input "$ $ 0 ,00" at bounding box center [1018, 272] width 106 height 14
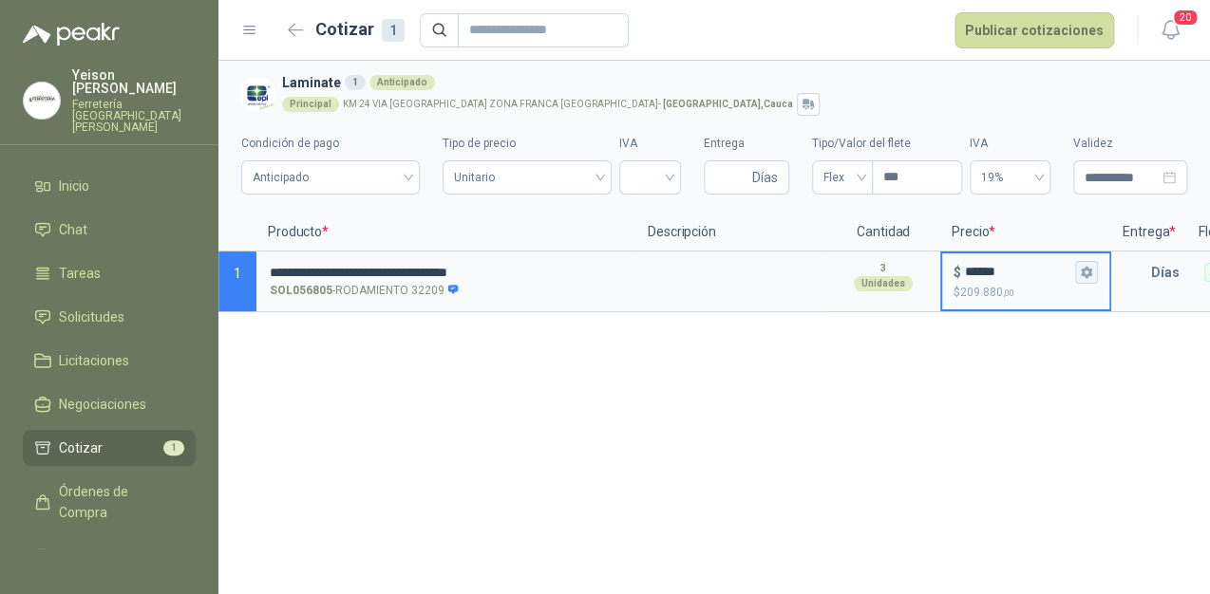
type input "******"
click at [1088, 269] on icon "button" at bounding box center [1085, 272] width 10 height 11
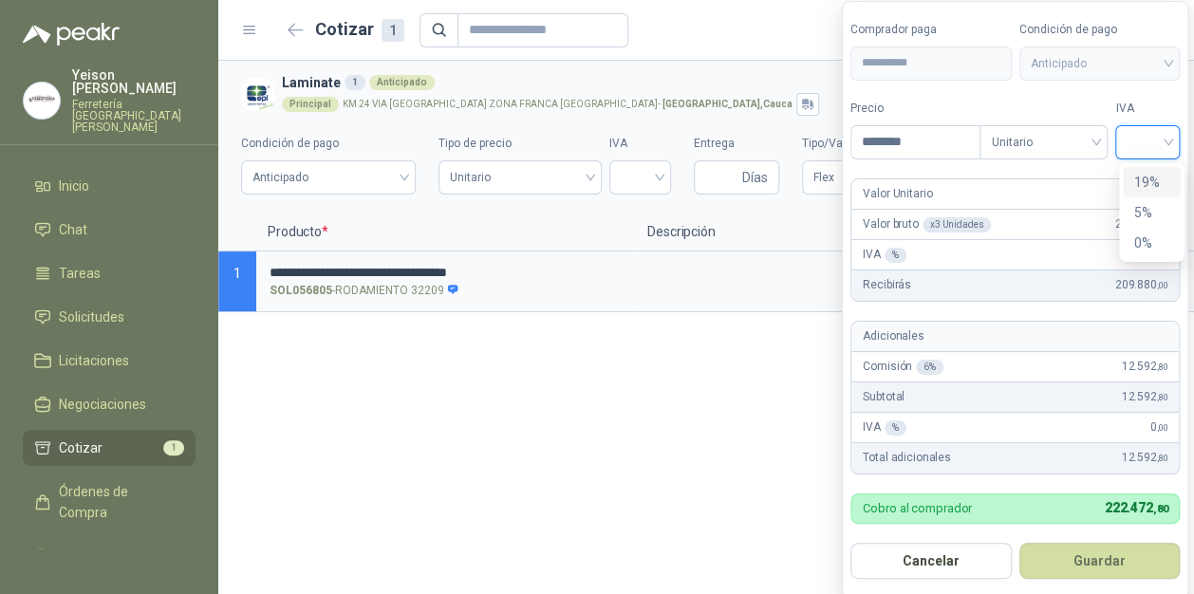
click at [1169, 144] on input "search" at bounding box center [1148, 140] width 42 height 28
click at [1151, 179] on div "19%" at bounding box center [1153, 182] width 35 height 21
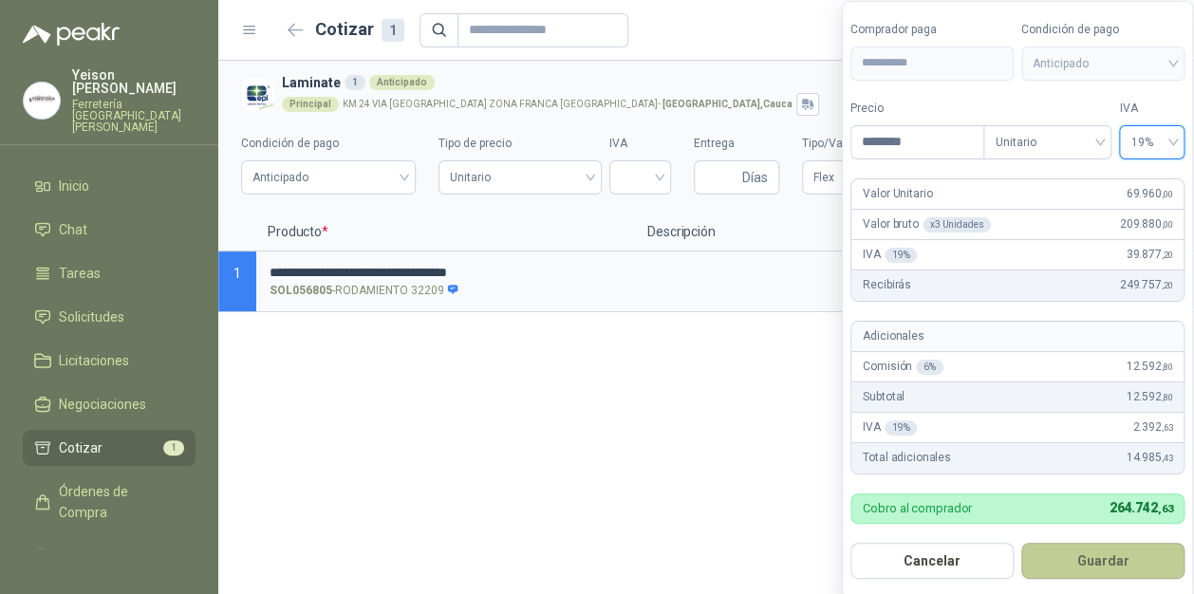
click at [1110, 558] on button "Guardar" at bounding box center [1103, 561] width 163 height 36
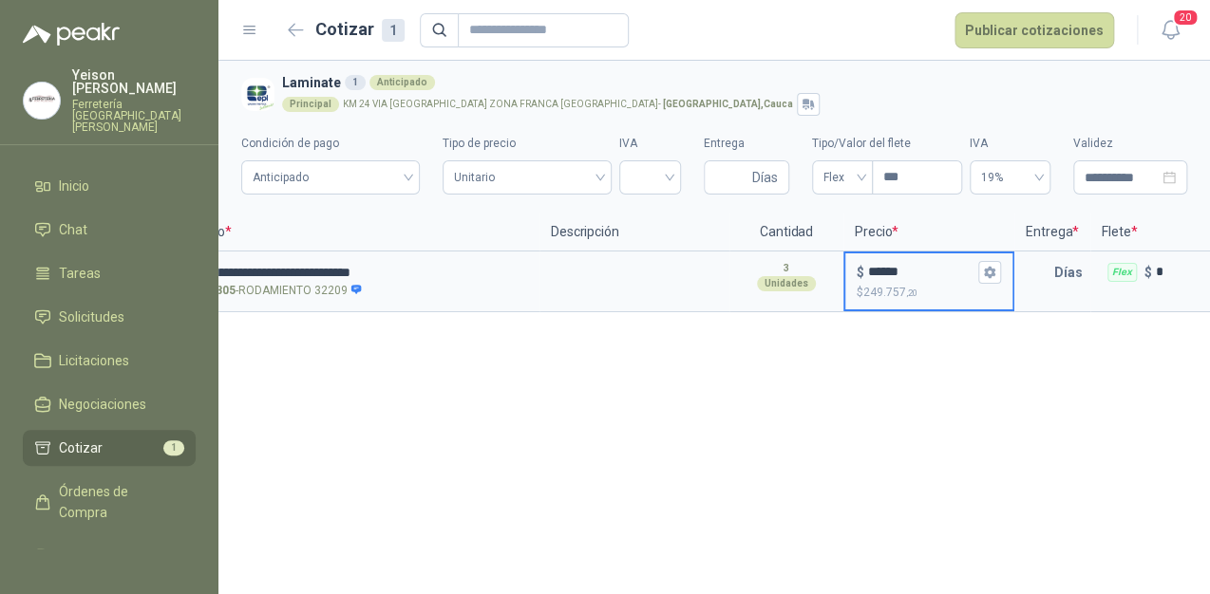
scroll to position [0, 334]
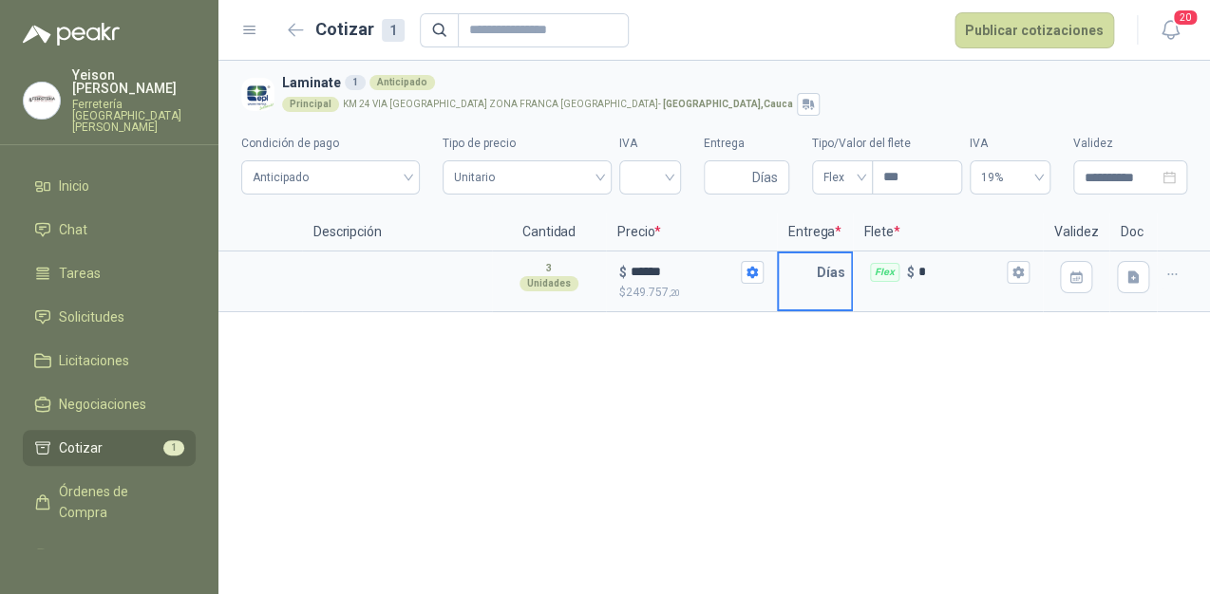
click at [808, 264] on input "text" at bounding box center [798, 273] width 38 height 38
type input "*"
click at [1027, 272] on button "Flex $ *" at bounding box center [1017, 272] width 23 height 23
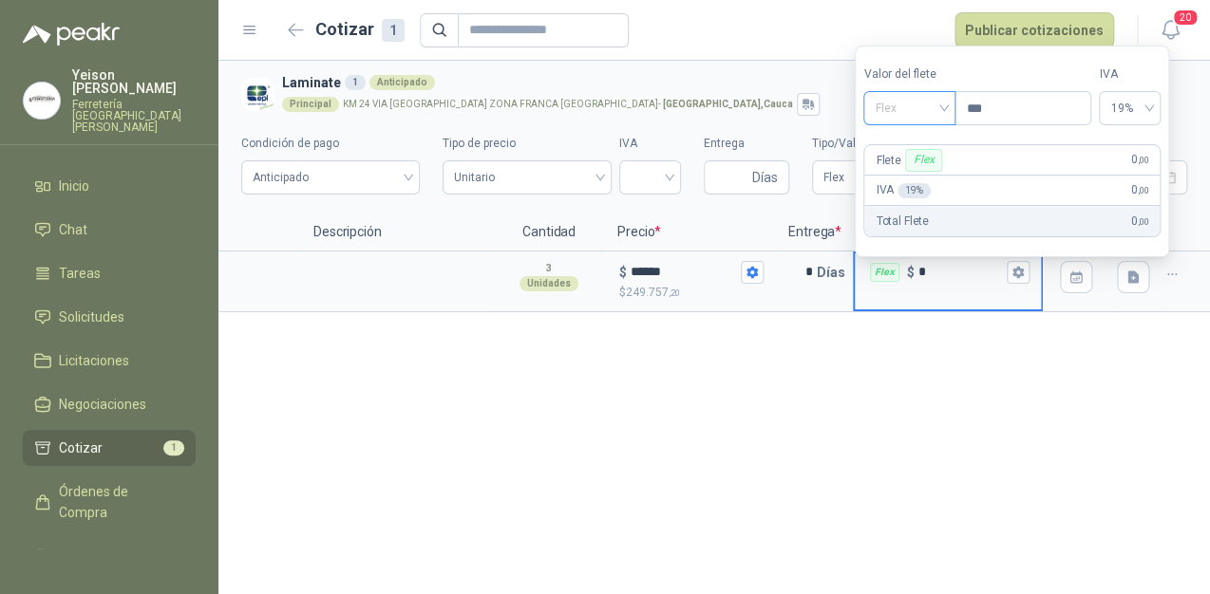
click at [941, 96] on span "Flex" at bounding box center [908, 108] width 69 height 28
click at [908, 179] on div "Incluido" at bounding box center [911, 178] width 66 height 21
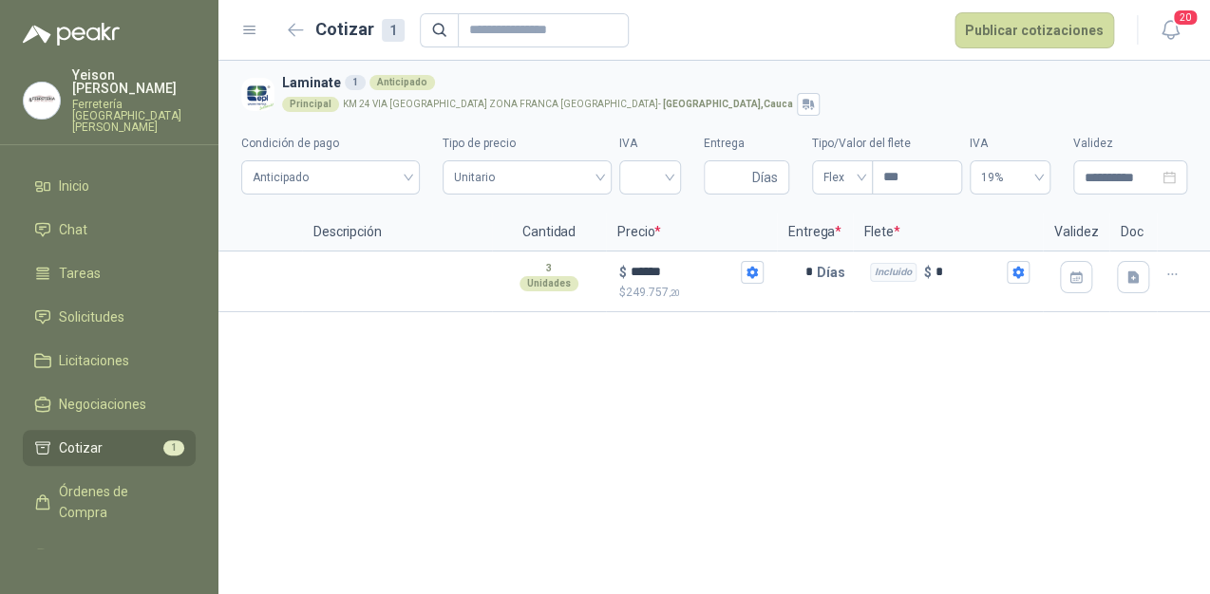
scroll to position [0, 0]
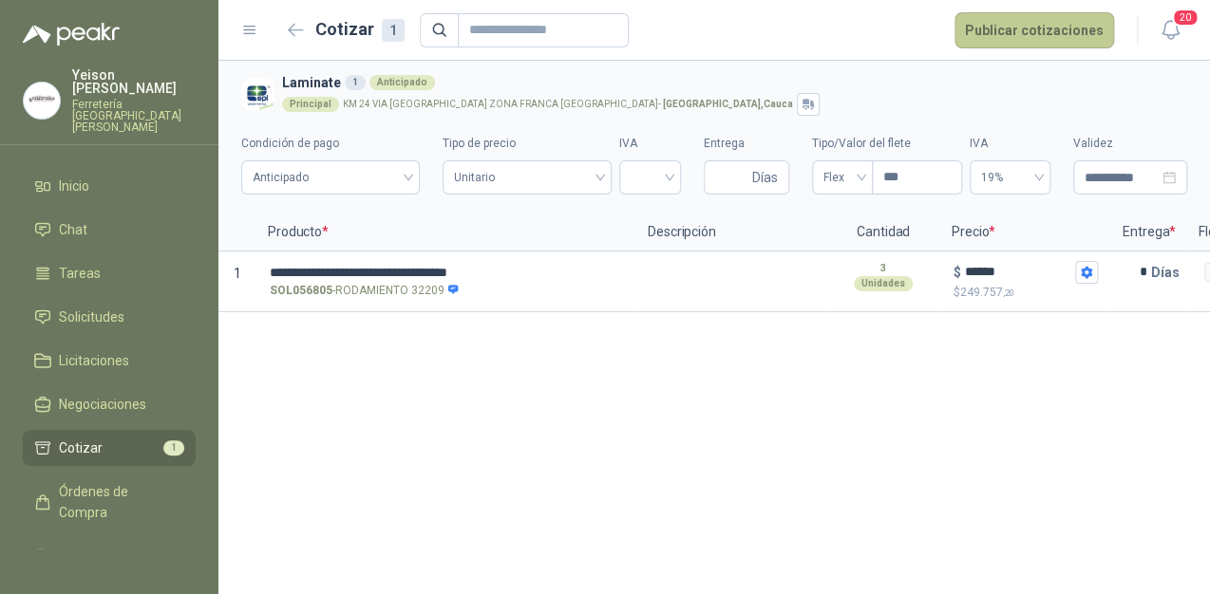
click at [1044, 34] on button "Publicar cotizaciones" at bounding box center [1034, 30] width 160 height 36
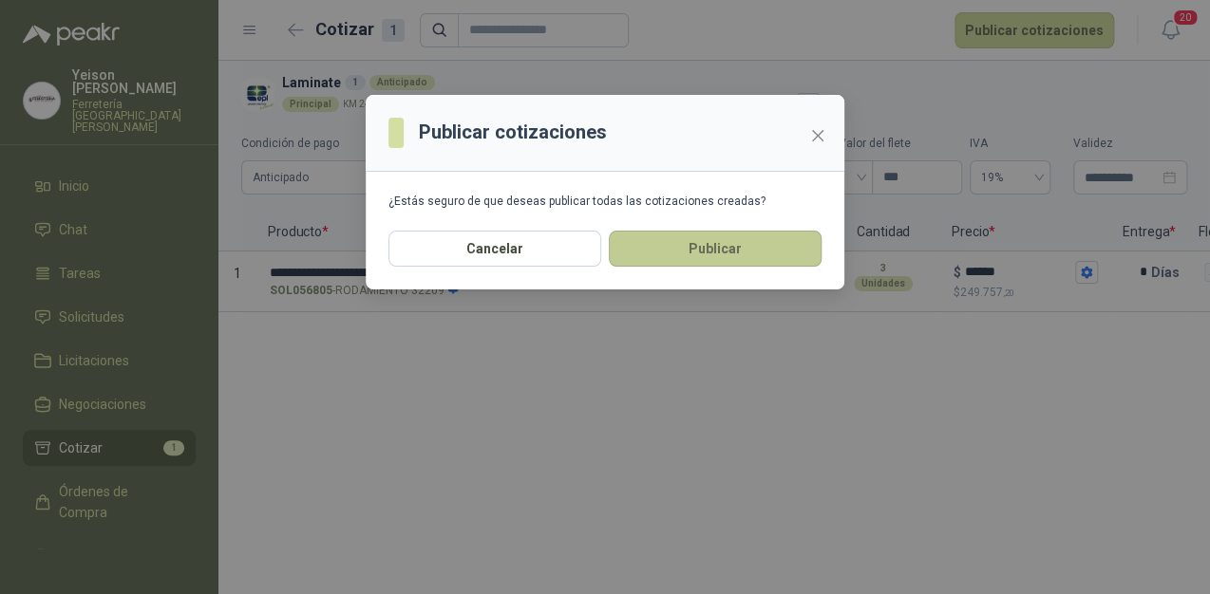
click at [668, 262] on button "Publicar" at bounding box center [715, 249] width 213 height 36
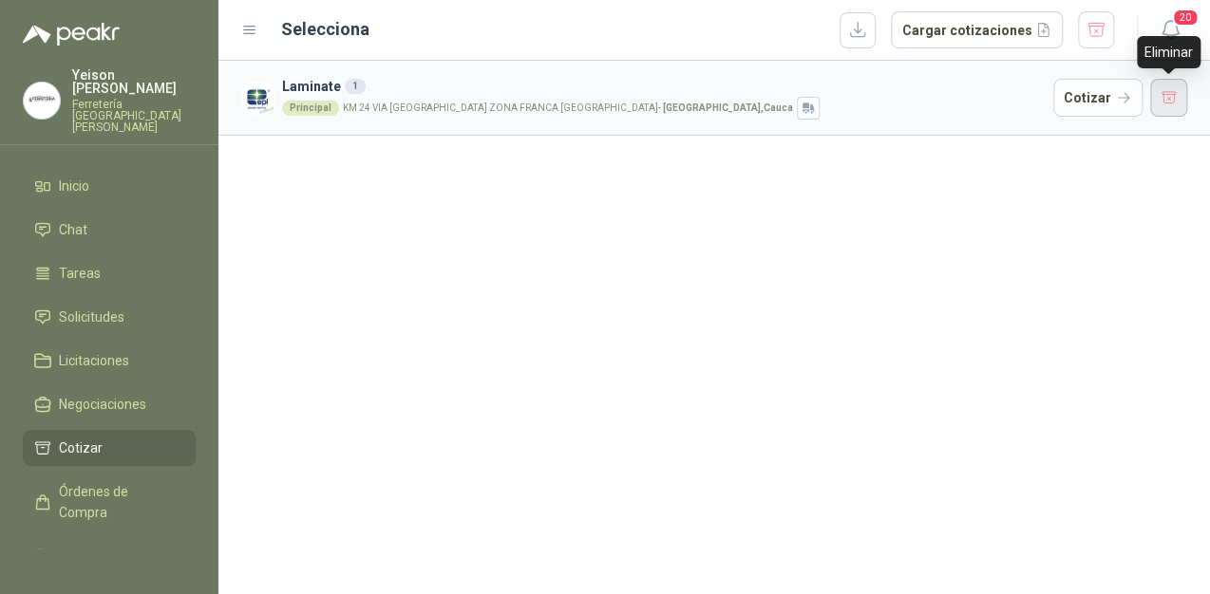
click at [1170, 101] on button "button" at bounding box center [1169, 98] width 38 height 38
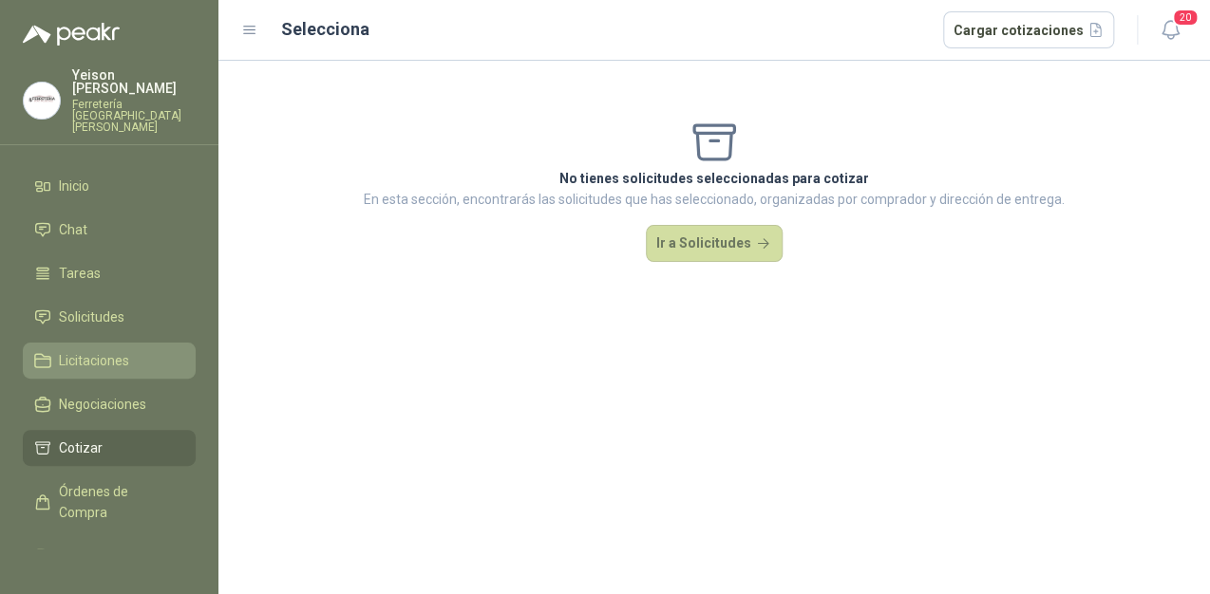
click at [90, 348] on link "Licitaciones" at bounding box center [109, 361] width 173 height 36
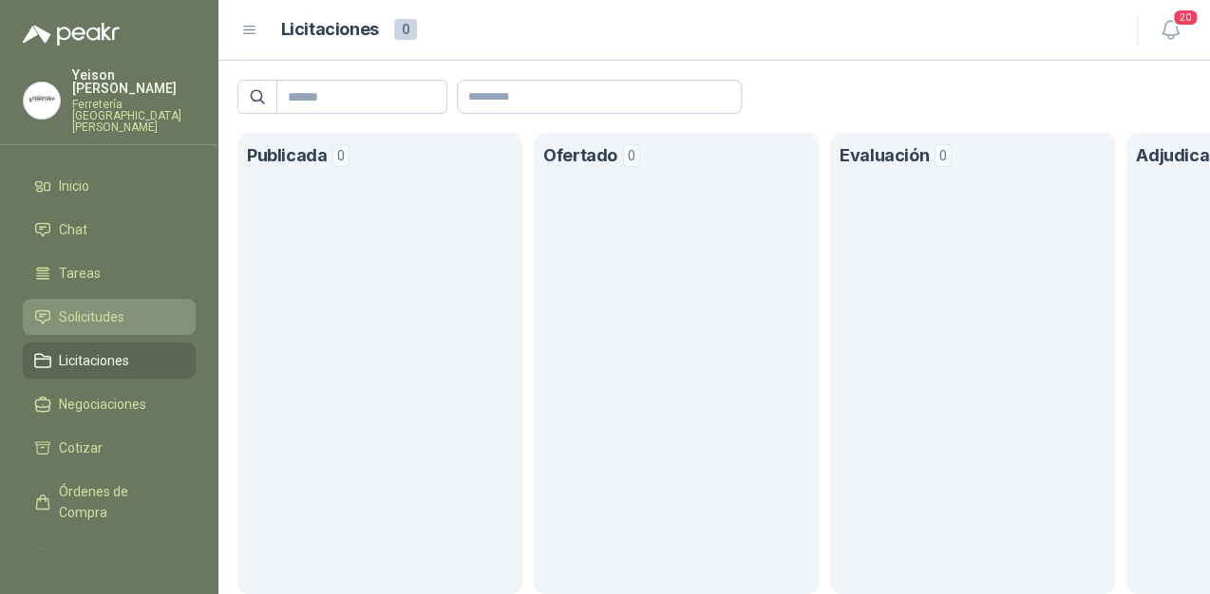
click at [114, 307] on span "Solicitudes" at bounding box center [92, 317] width 66 height 21
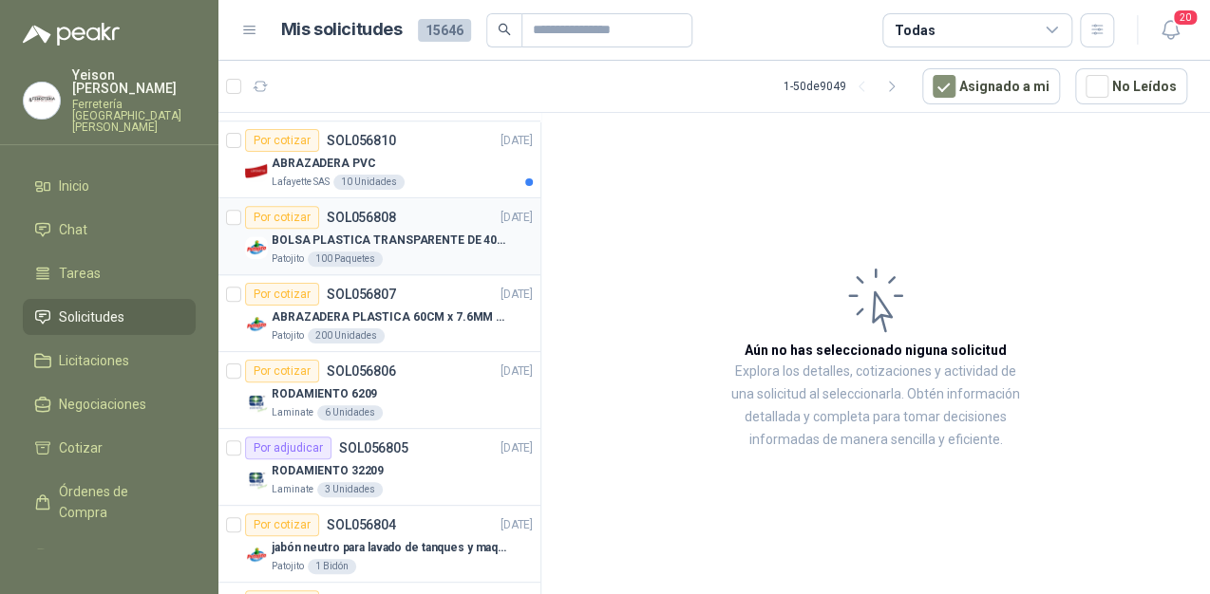
scroll to position [911, 0]
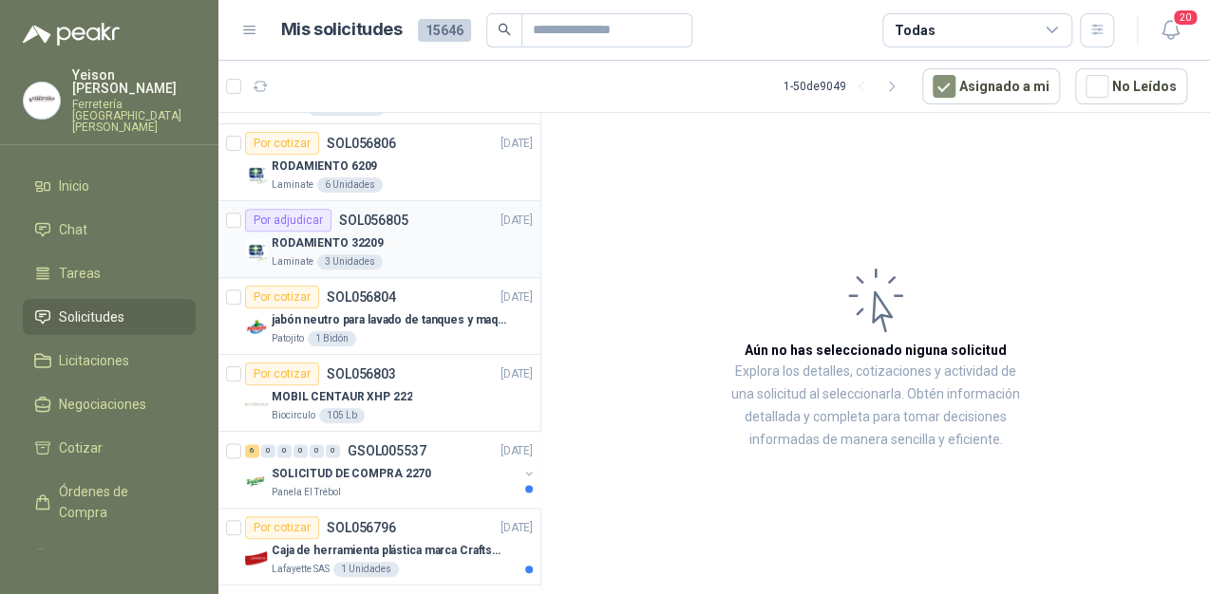
click at [367, 242] on p "RODAMIENTO 32209" at bounding box center [328, 244] width 112 height 18
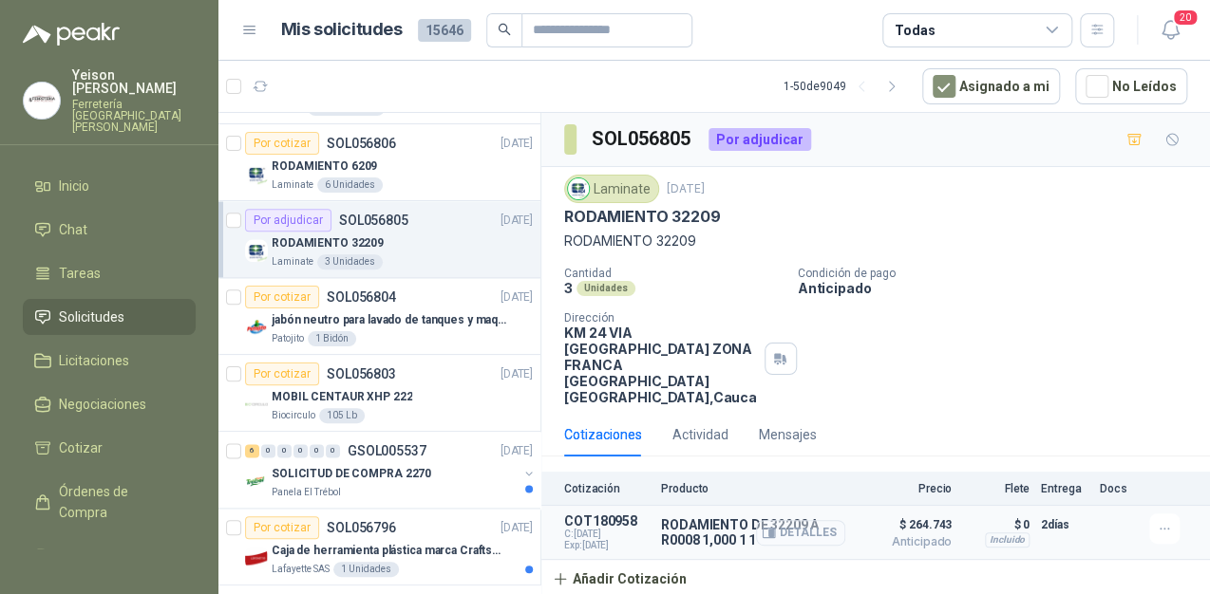
click at [797, 520] on button "Detalles" at bounding box center [800, 533] width 89 height 26
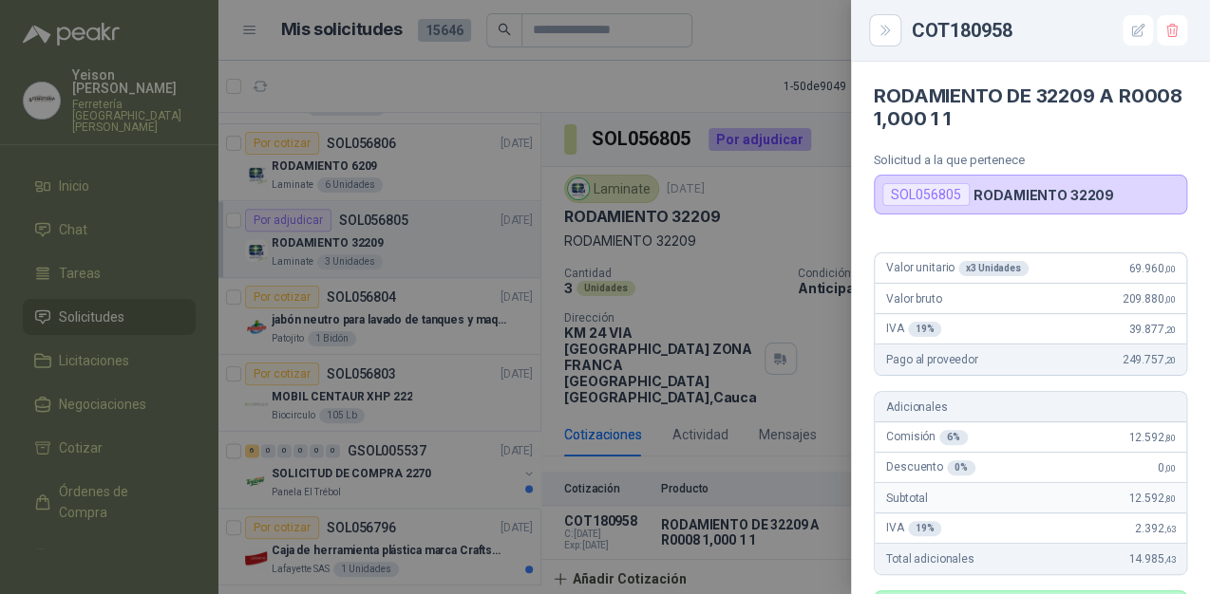
click at [990, 267] on div "x 3 Unidades" at bounding box center [993, 268] width 70 height 15
click at [971, 262] on div "x 3 Unidades" at bounding box center [993, 268] width 70 height 15
click at [963, 262] on div "x 3 Unidades" at bounding box center [993, 268] width 70 height 15
click at [760, 435] on div at bounding box center [605, 297] width 1210 height 594
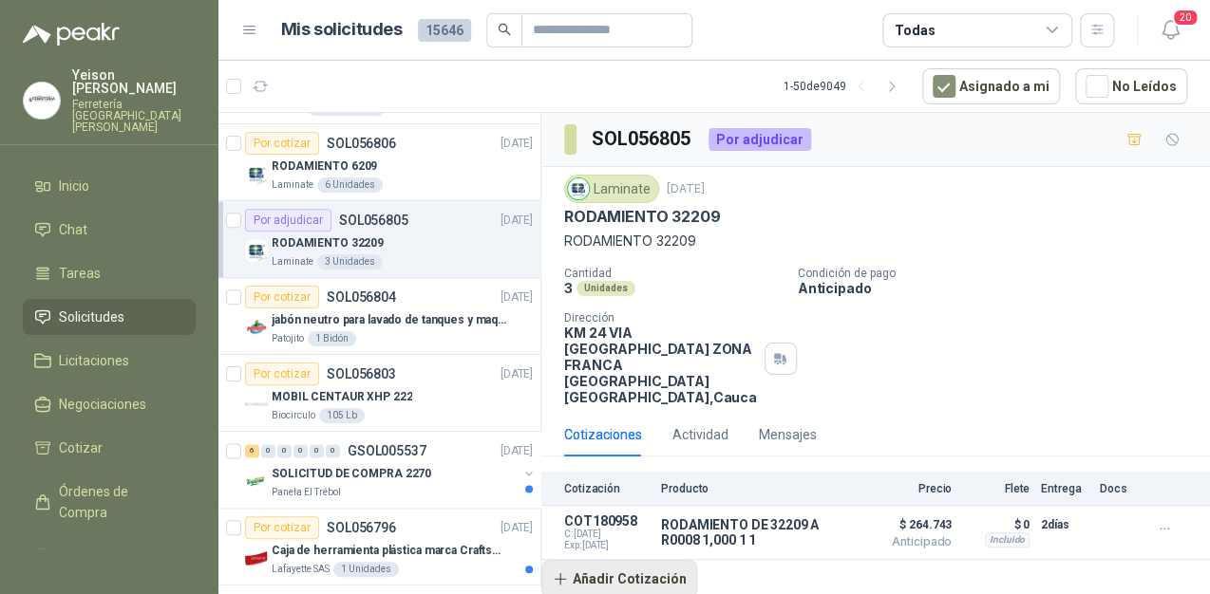
click at [631, 560] on button "Añadir Cotización" at bounding box center [619, 579] width 156 height 38
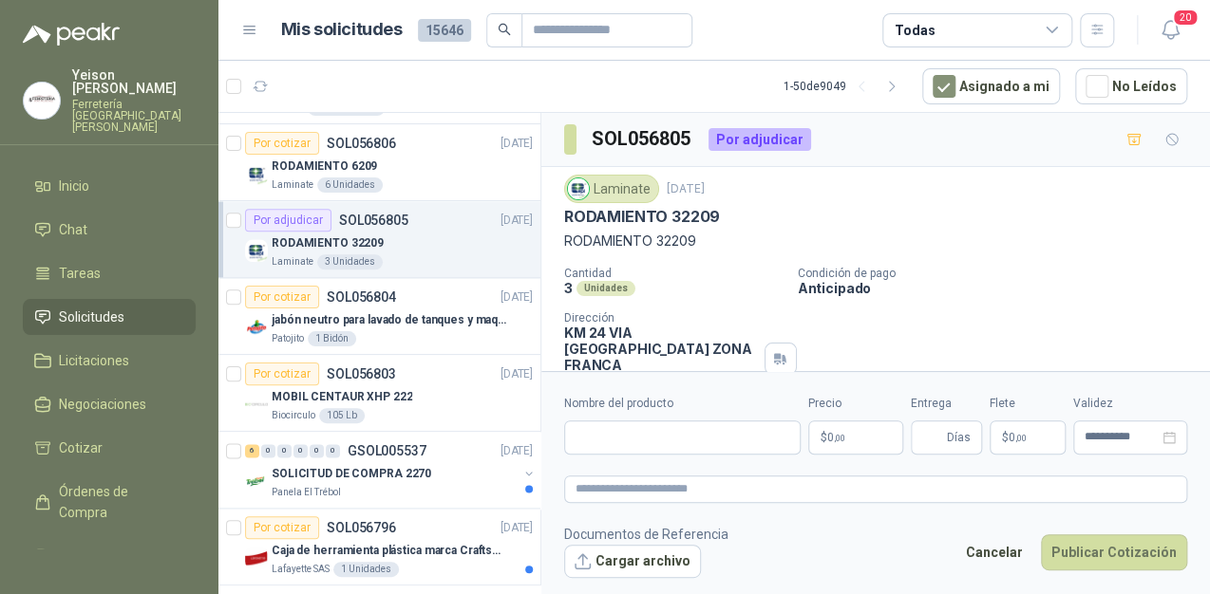
click at [1001, 317] on div "Cantidad 3 Unidades Condición de pago Anticipado Dirección KM 24 VIA CALI POPAY…" at bounding box center [875, 336] width 623 height 139
click at [998, 554] on button "Cancelar" at bounding box center [994, 553] width 78 height 36
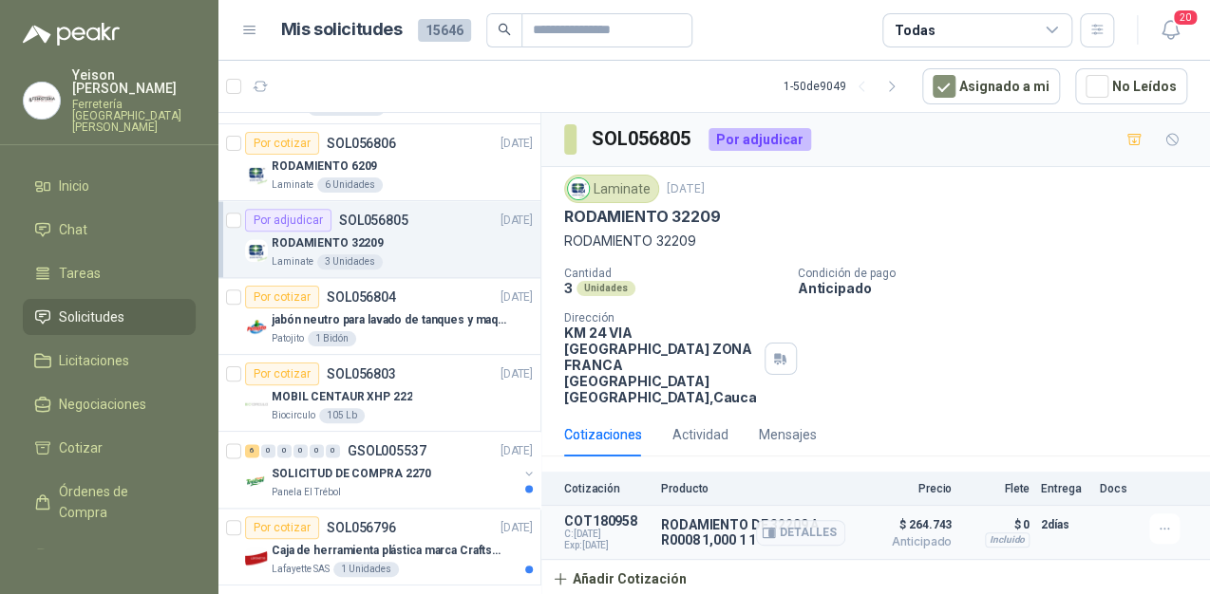
click at [697, 517] on p "RODAMIENTO DE 32209 A R0008 1,000 1 1" at bounding box center [753, 532] width 184 height 30
click at [810, 520] on button "Detalles" at bounding box center [800, 533] width 89 height 26
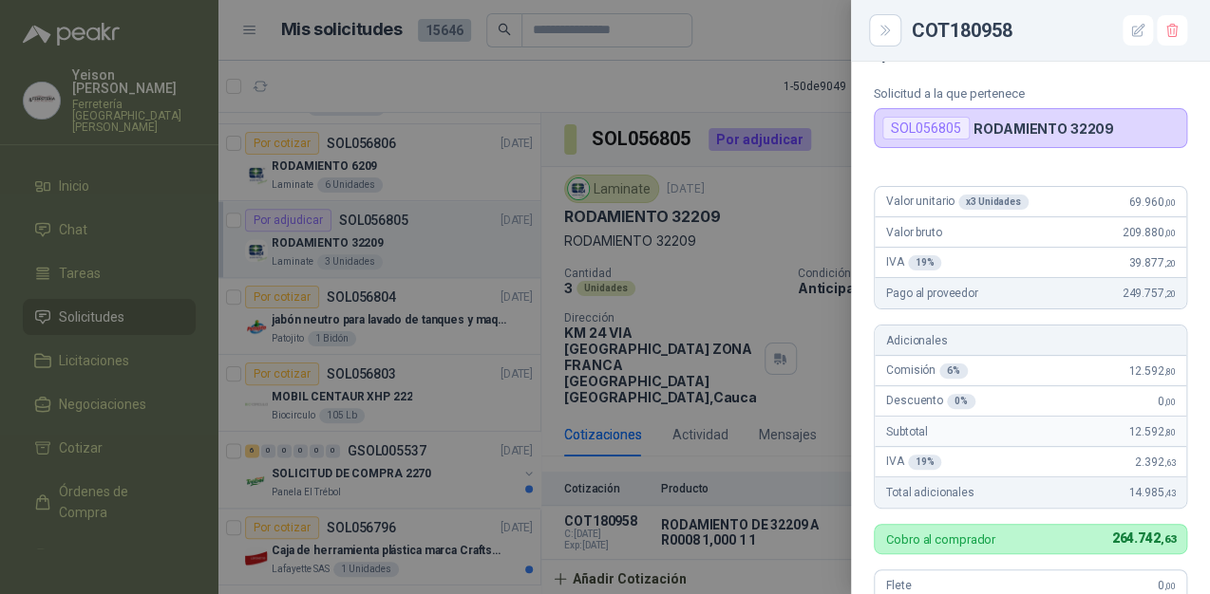
scroll to position [0, 0]
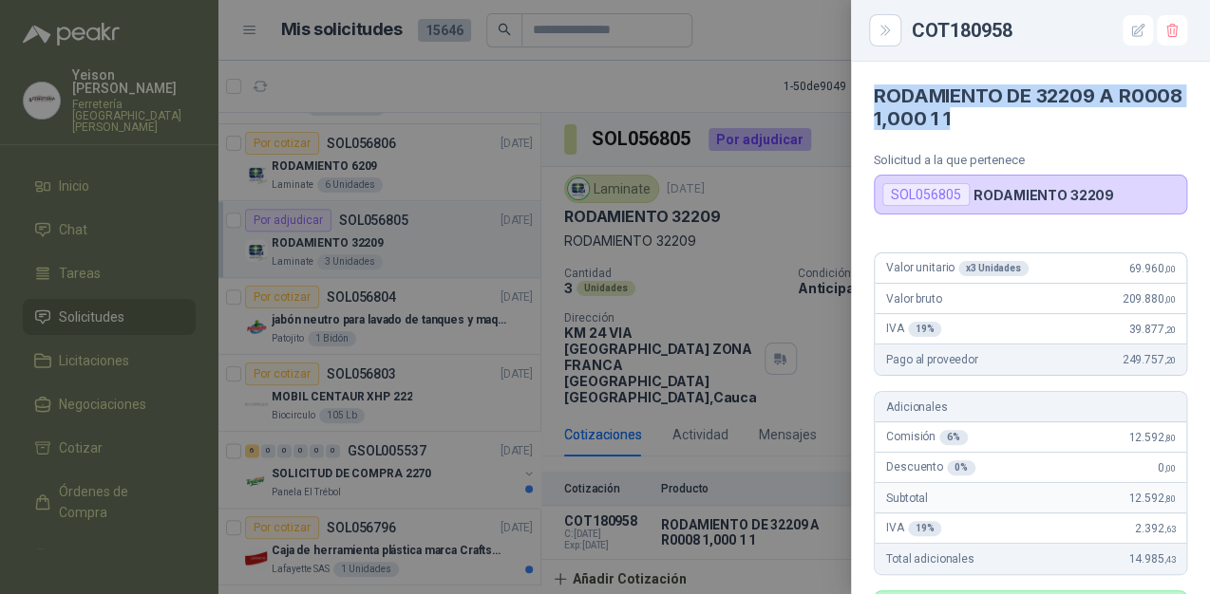
drag, startPoint x: 1024, startPoint y: 120, endPoint x: 869, endPoint y: 96, distance: 156.6
click at [869, 96] on article "RODAMIENTO DE 32209 A R0008 1,000 1 1 Solicitud a la que pertenece SOL056805 R…" at bounding box center [1030, 138] width 359 height 153
copy h4 "RODAMIENTO DE 32209 A R0008 1,000 1 1"
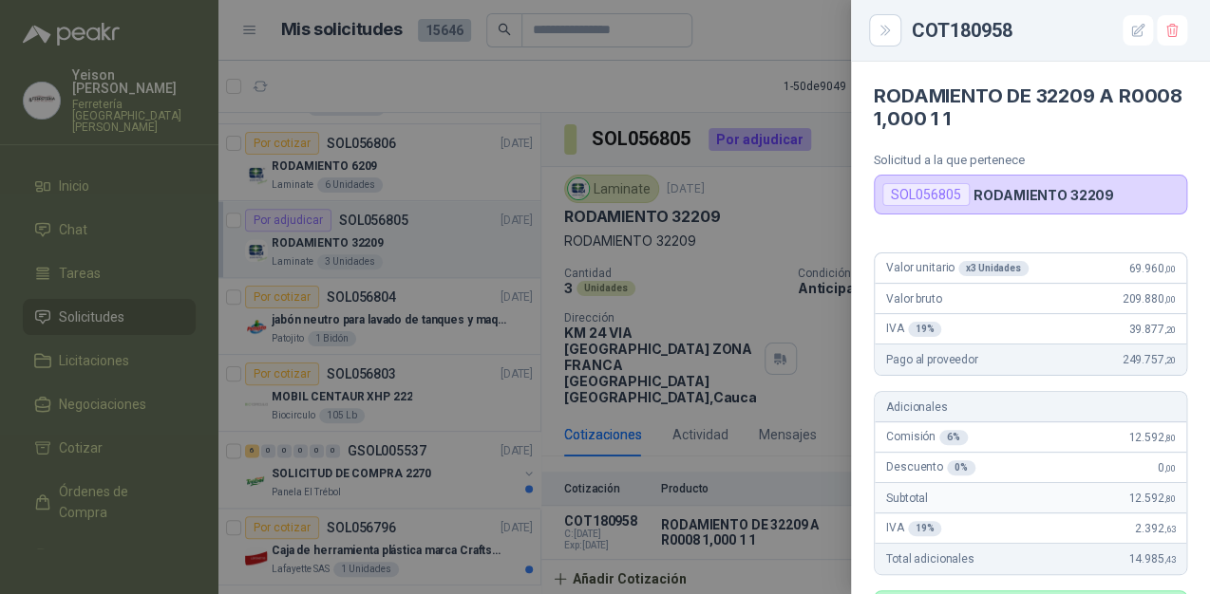
drag, startPoint x: 670, startPoint y: 514, endPoint x: 661, endPoint y: 520, distance: 11.6
click at [668, 514] on div at bounding box center [605, 297] width 1210 height 594
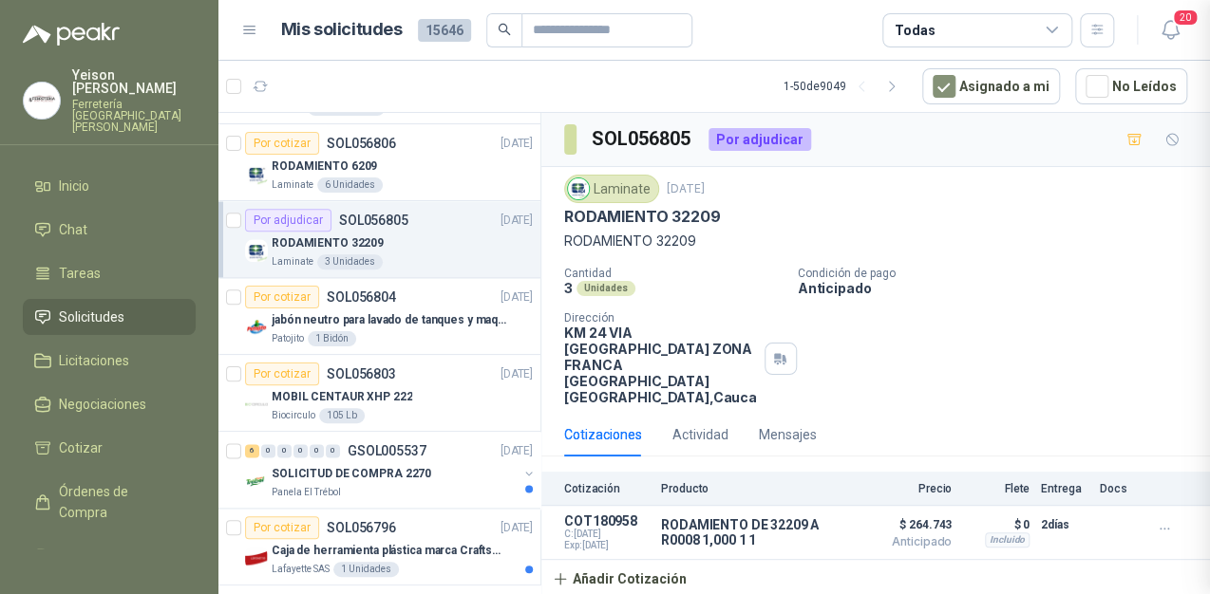
scroll to position [598, 0]
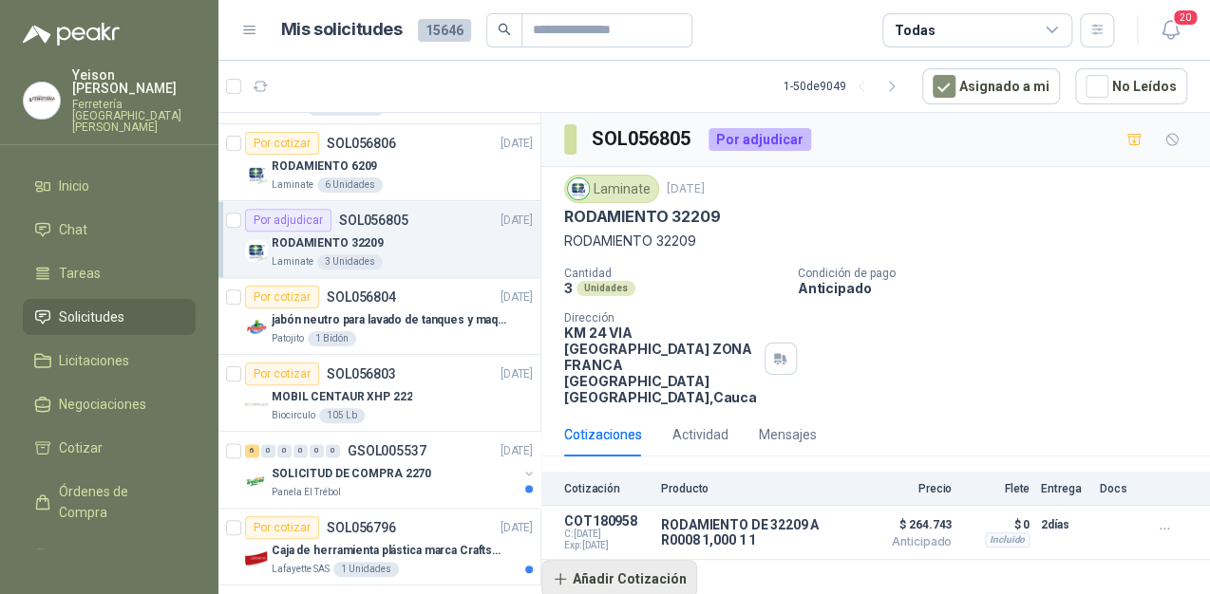
click at [634, 563] on button "Añadir Cotización" at bounding box center [619, 579] width 156 height 38
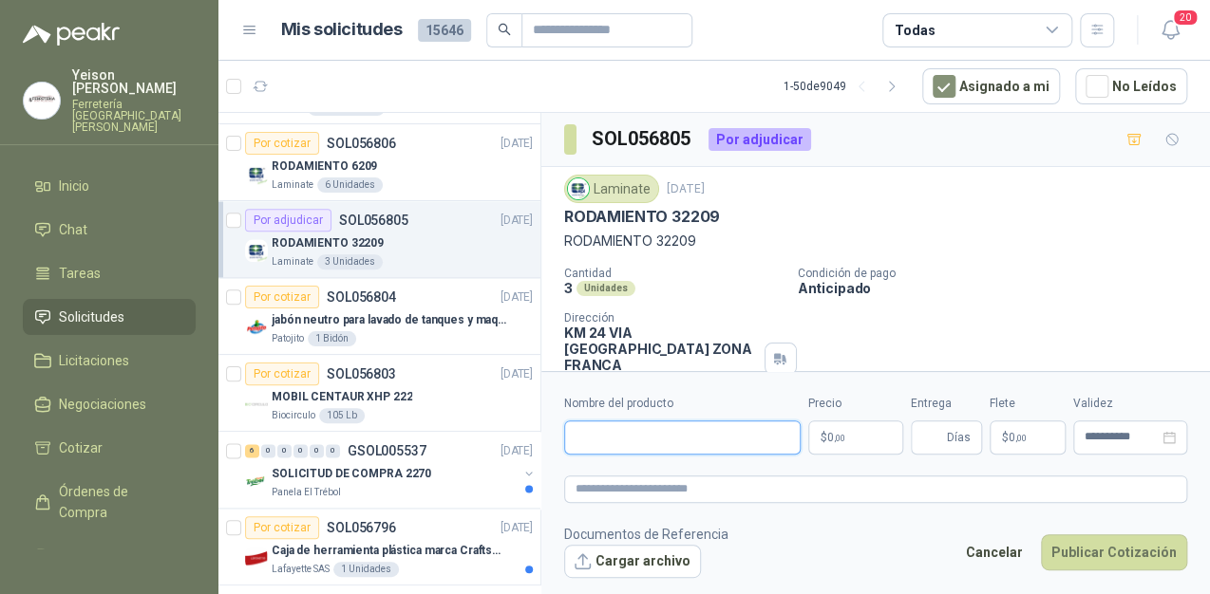
paste input "**********"
type input "**********"
click at [858, 430] on p "$ 0 ,00" at bounding box center [855, 438] width 95 height 34
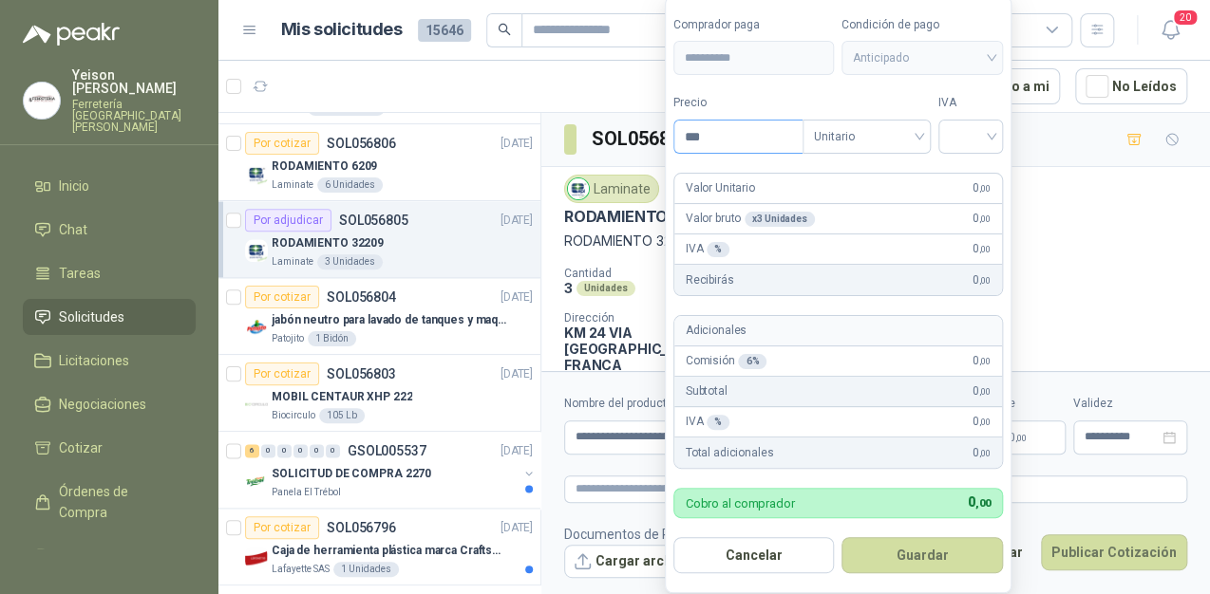
click at [762, 144] on input "***" at bounding box center [738, 137] width 128 height 32
type input "*********"
click at [991, 132] on input "search" at bounding box center [970, 135] width 42 height 28
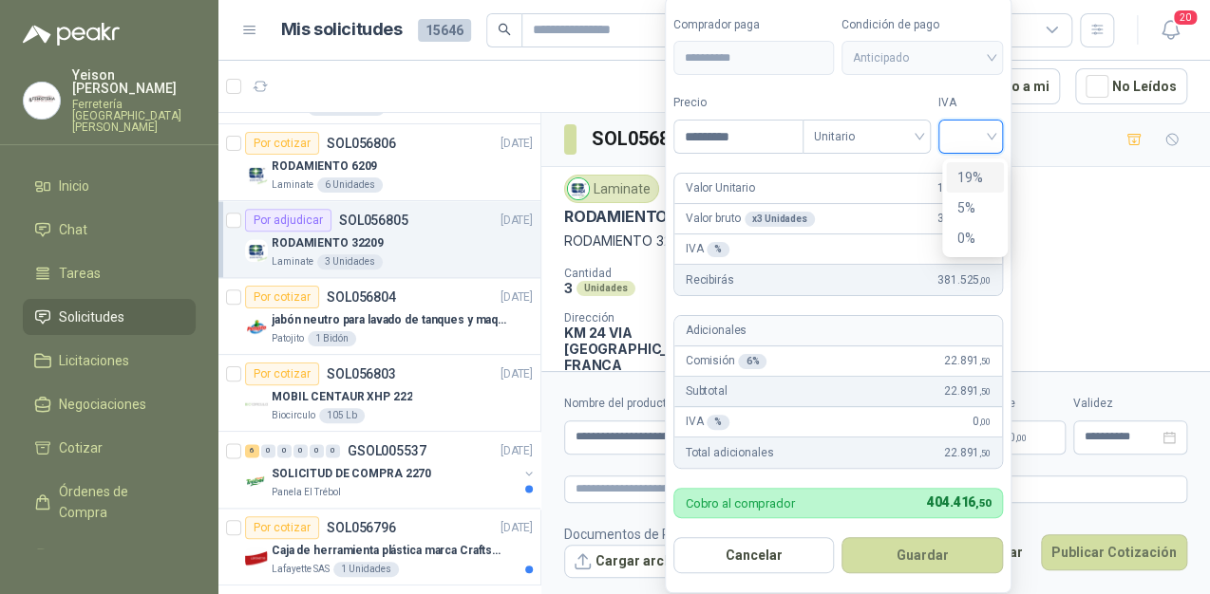
click at [979, 167] on div "19%" at bounding box center [974, 177] width 35 height 21
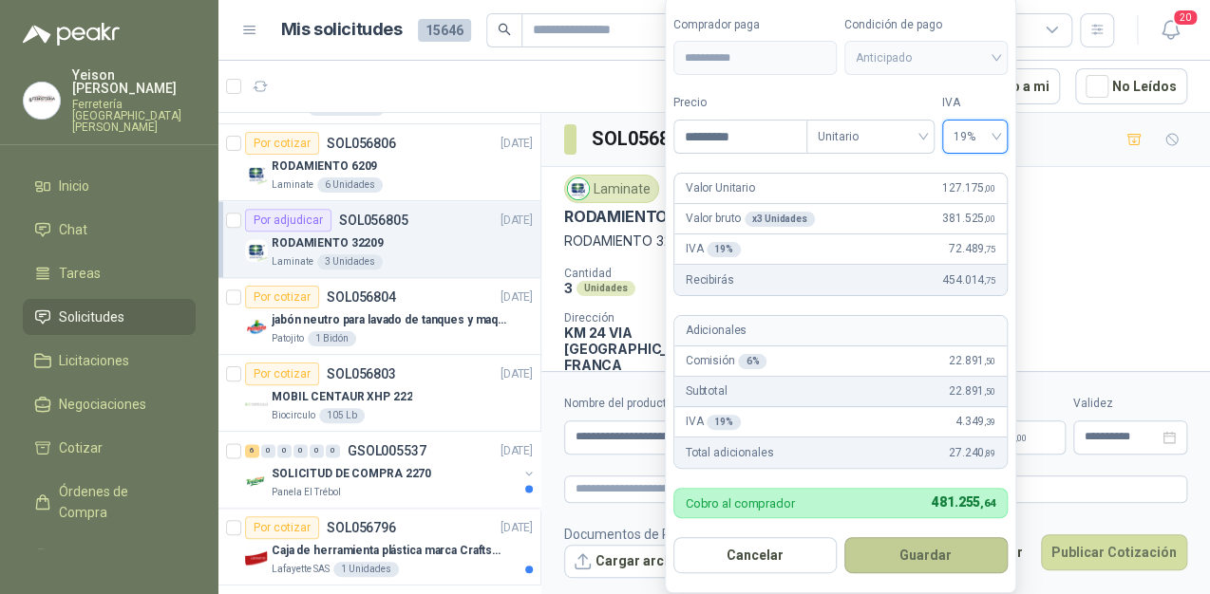
click at [896, 547] on button "Guardar" at bounding box center [925, 555] width 163 height 36
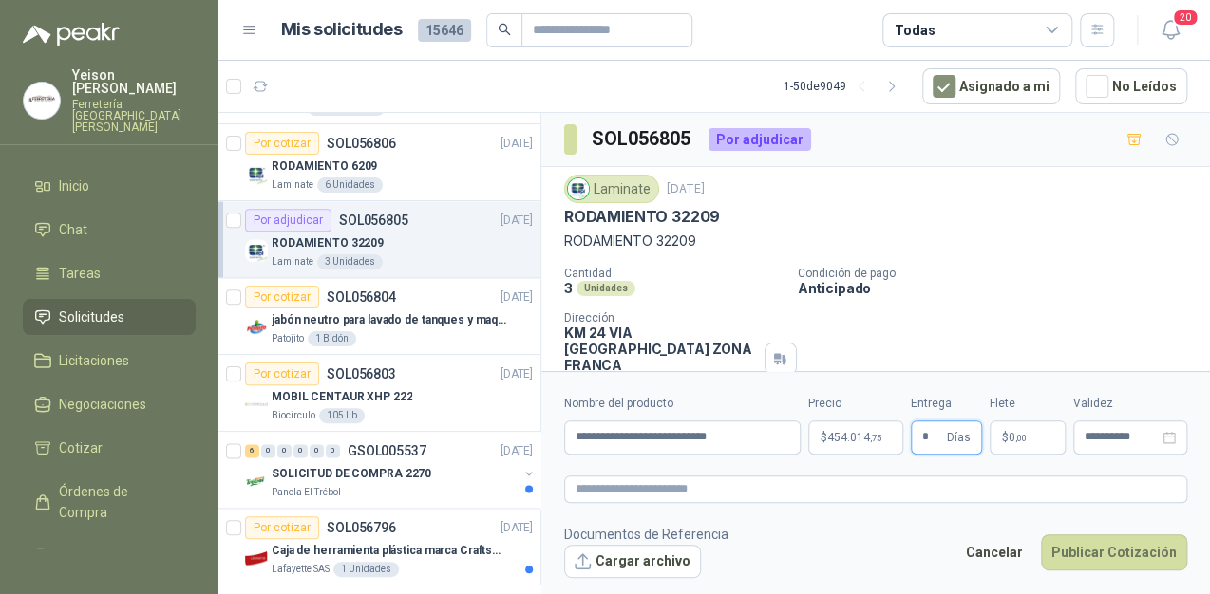
type input "*"
click at [1031, 433] on p "$ 0 ,00" at bounding box center [1027, 438] width 76 height 34
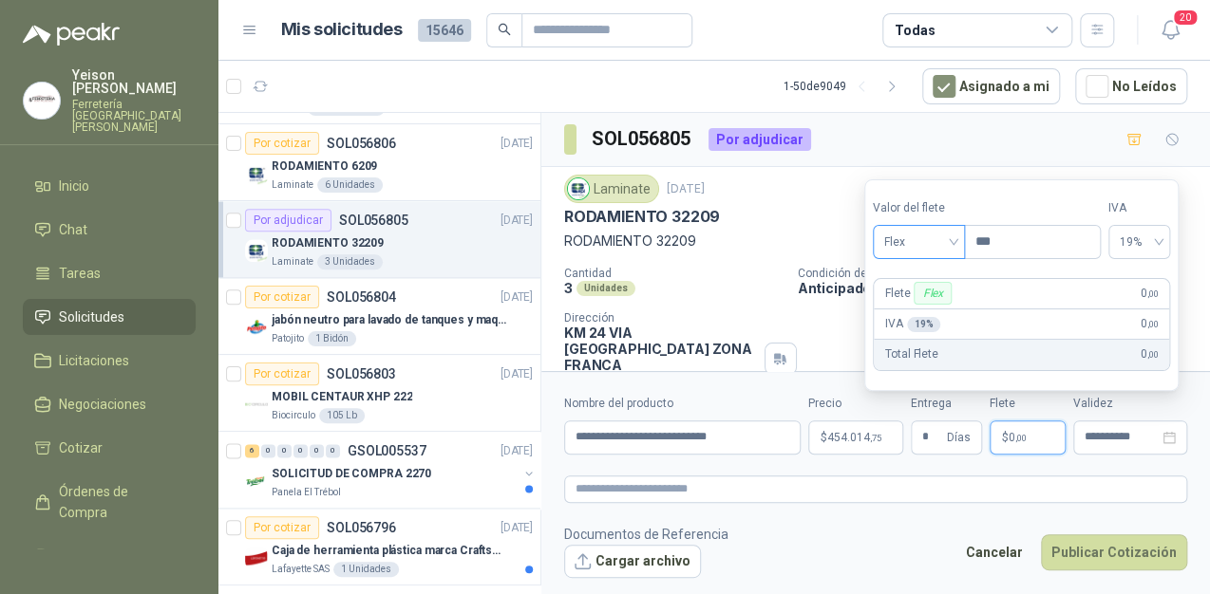
click at [949, 235] on span "Flex" at bounding box center [918, 242] width 69 height 28
click at [935, 308] on div "Incluido" at bounding box center [921, 312] width 66 height 21
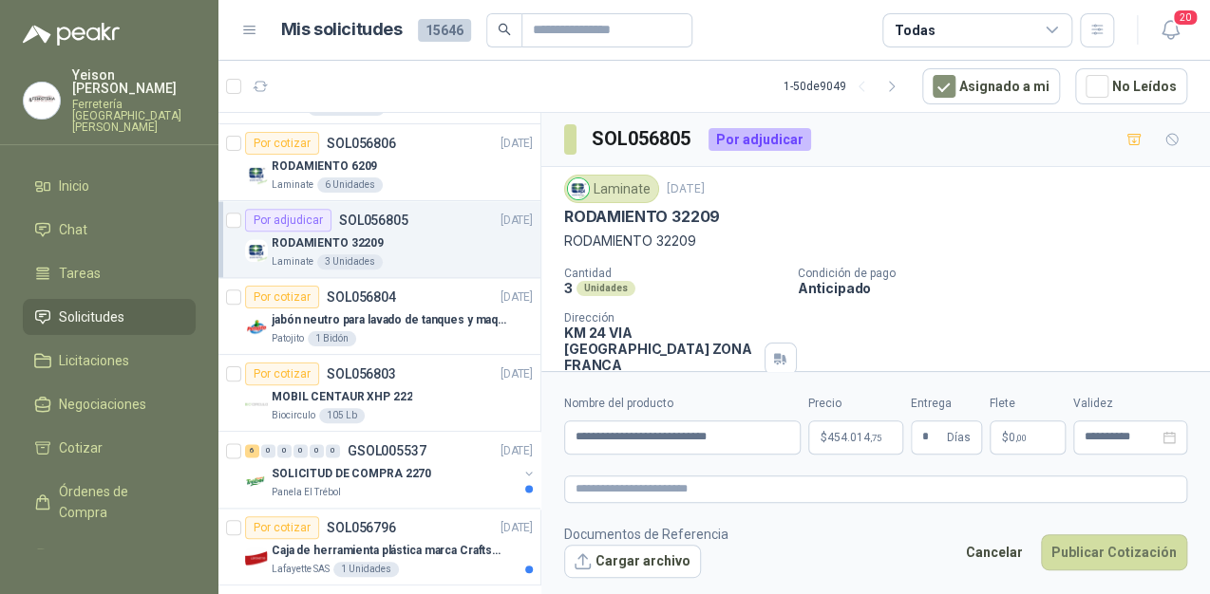
click at [997, 503] on form "**********" at bounding box center [875, 486] width 668 height 230
click at [1083, 548] on button "Publicar Cotización" at bounding box center [1114, 553] width 146 height 36
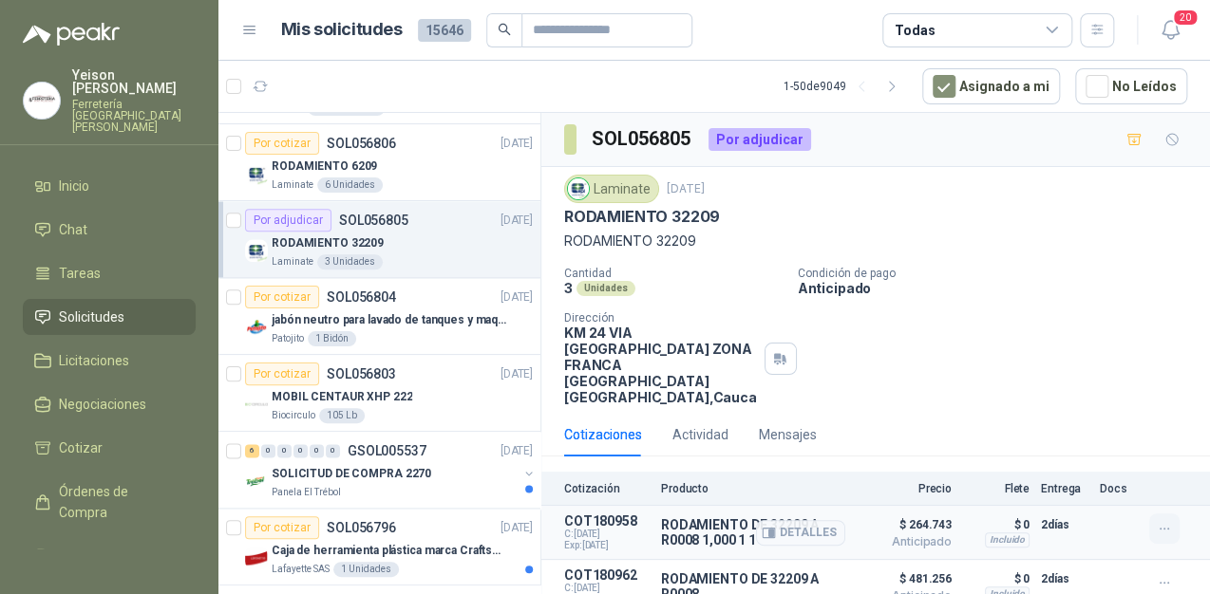
click at [1156, 521] on icon "button" at bounding box center [1164, 529] width 16 height 16
click at [1185, 464] on icon "button" at bounding box center [1186, 469] width 9 height 11
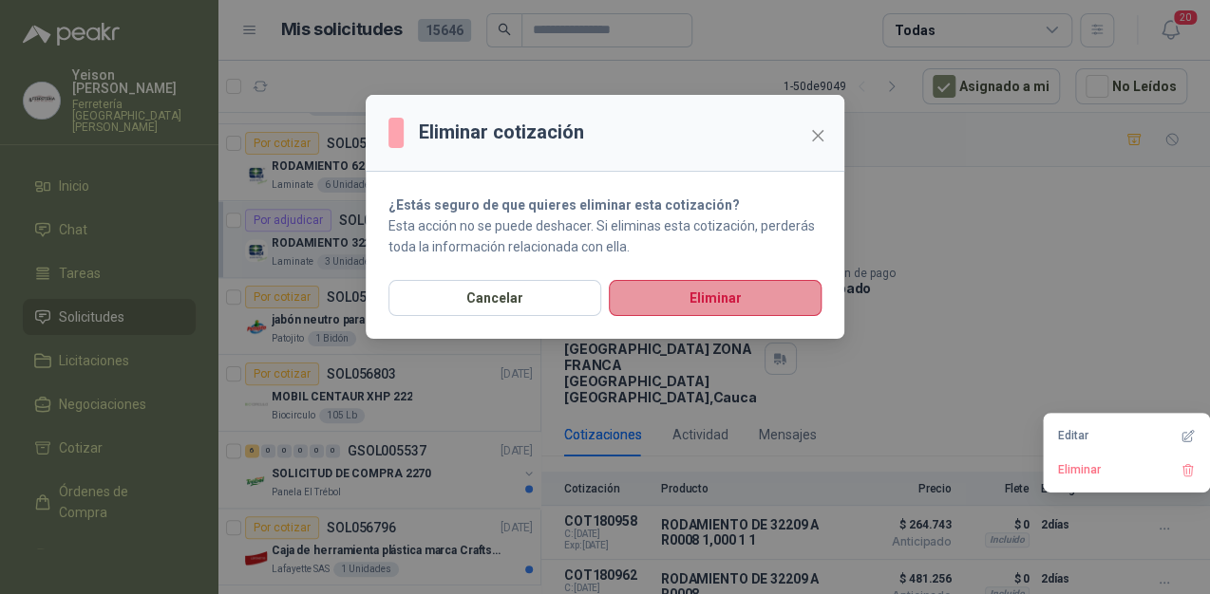
click at [742, 302] on button "Eliminar" at bounding box center [715, 298] width 213 height 36
